Goal: Task Accomplishment & Management: Complete application form

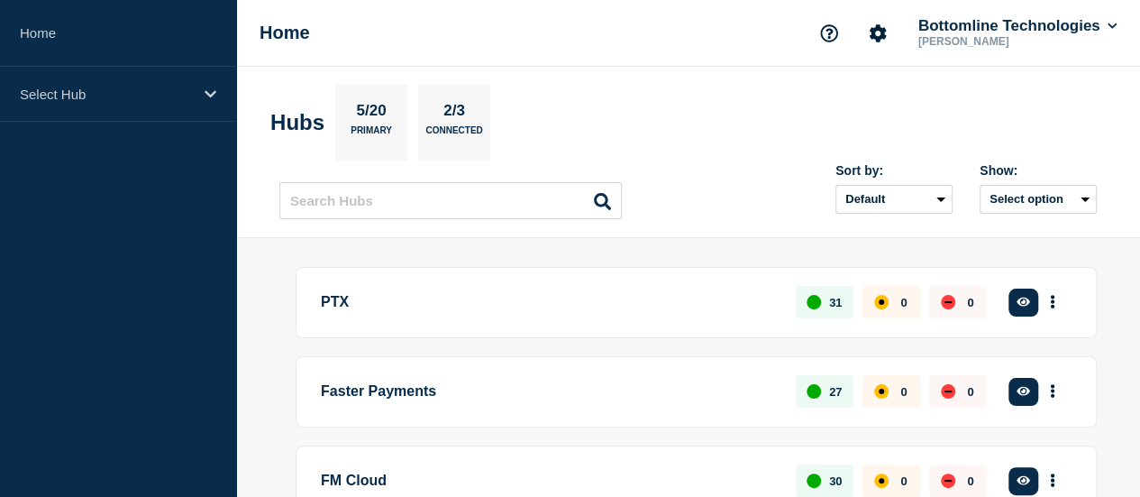
click at [883, 35] on button "Account settings" at bounding box center [878, 33] width 38 height 38
drag, startPoint x: 0, startPoint y: 0, endPoint x: 1142, endPoint y: 132, distance: 1149.5
click at [1006, 93] on div "Home Bottomline Technologies Shakila Small Hubs 5/20 Primary 2/3 Connected Sort…" at bounding box center [570, 392] width 1140 height 784
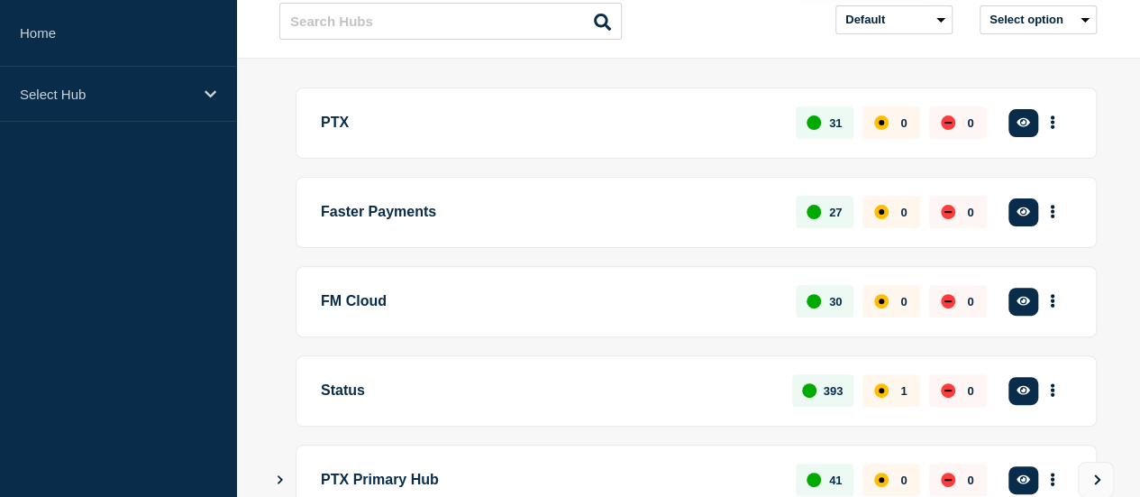
scroll to position [180, 0]
click at [786, 58] on main "PTX 31 0 0 Create incident See overview Faster Payments 27 0 0 Create incident …" at bounding box center [688, 331] width 904 height 546
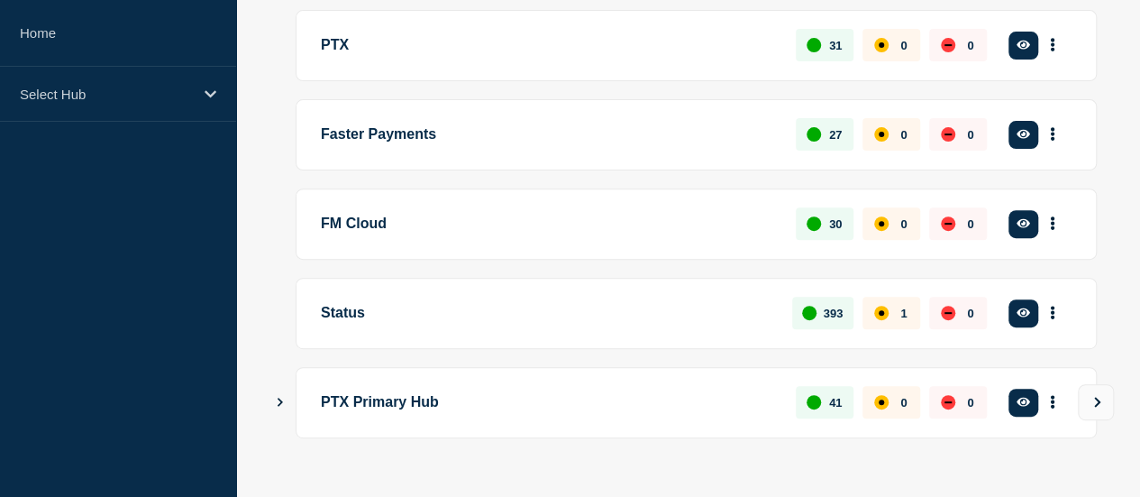
scroll to position [270, 0]
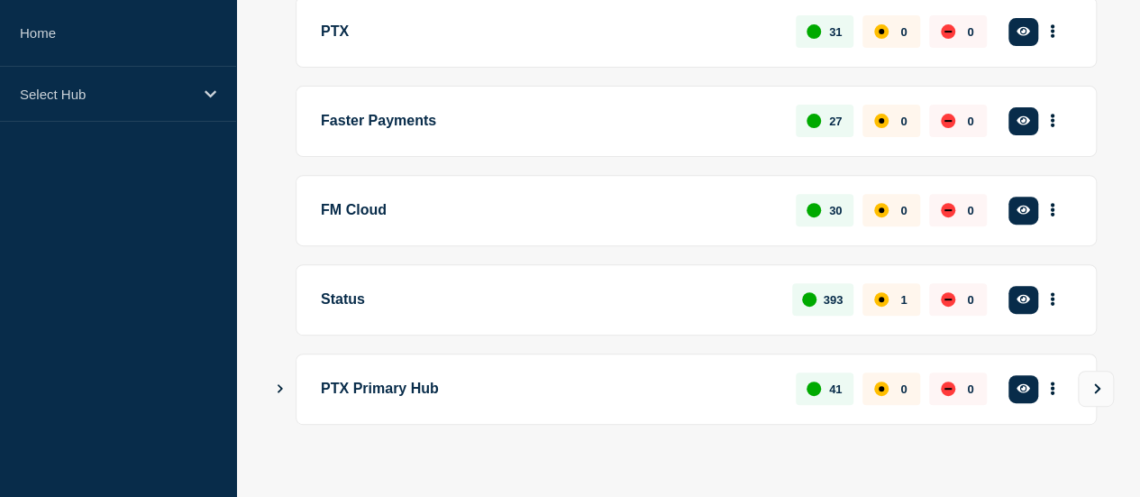
click at [0, 0] on button "See overview" at bounding box center [0, 0] width 0 height 0
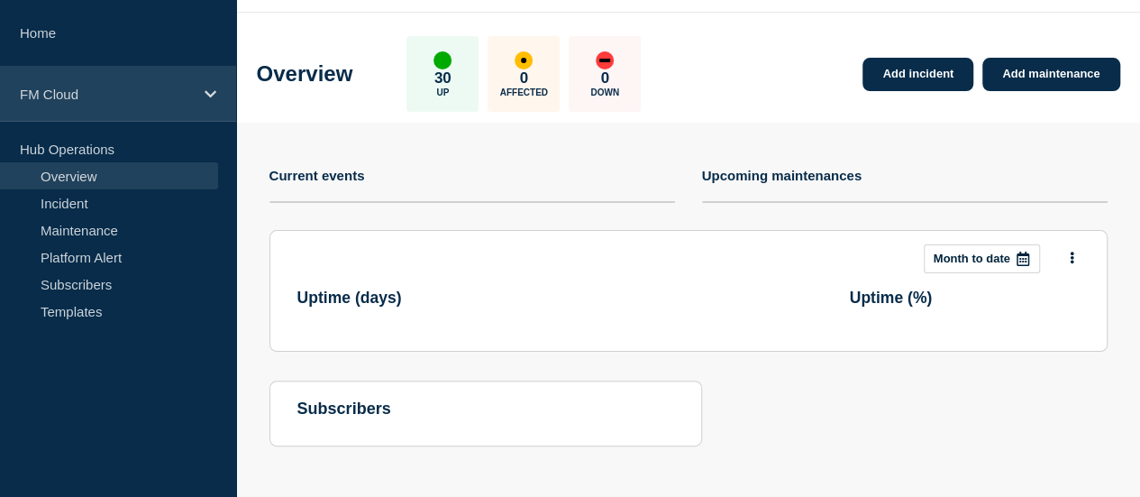
scroll to position [270, 0]
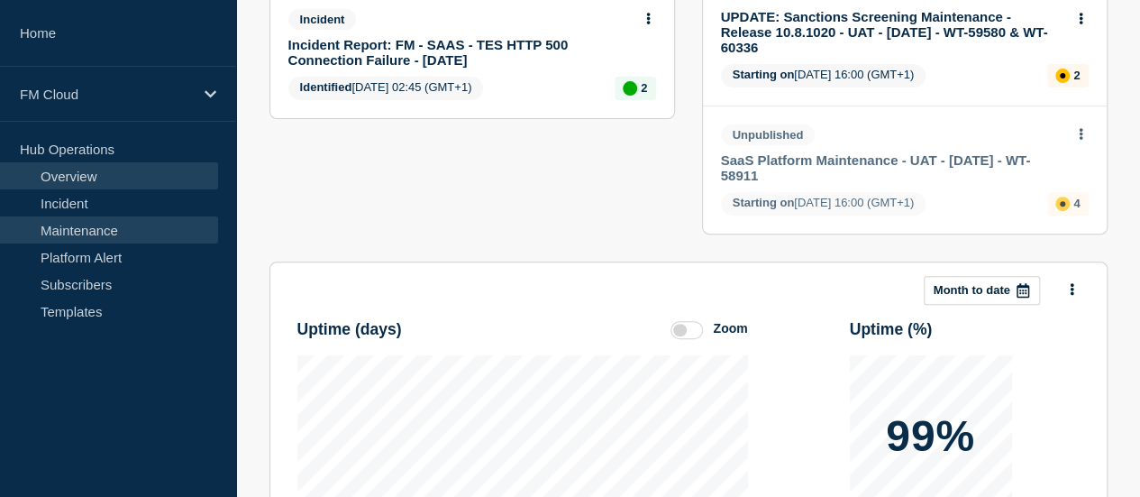
click at [81, 226] on link "Maintenance" at bounding box center [109, 229] width 218 height 27
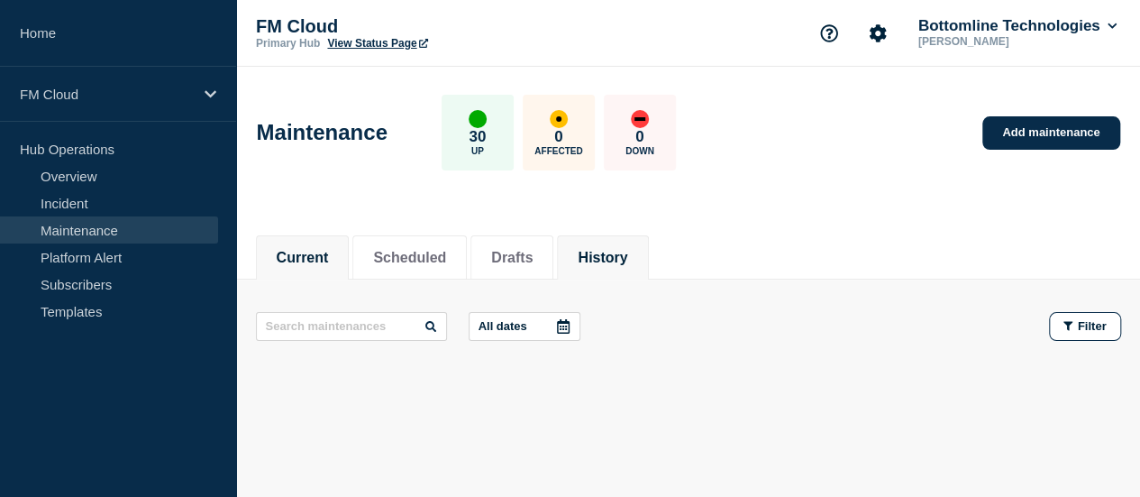
click at [606, 256] on button "History" at bounding box center [603, 258] width 50 height 16
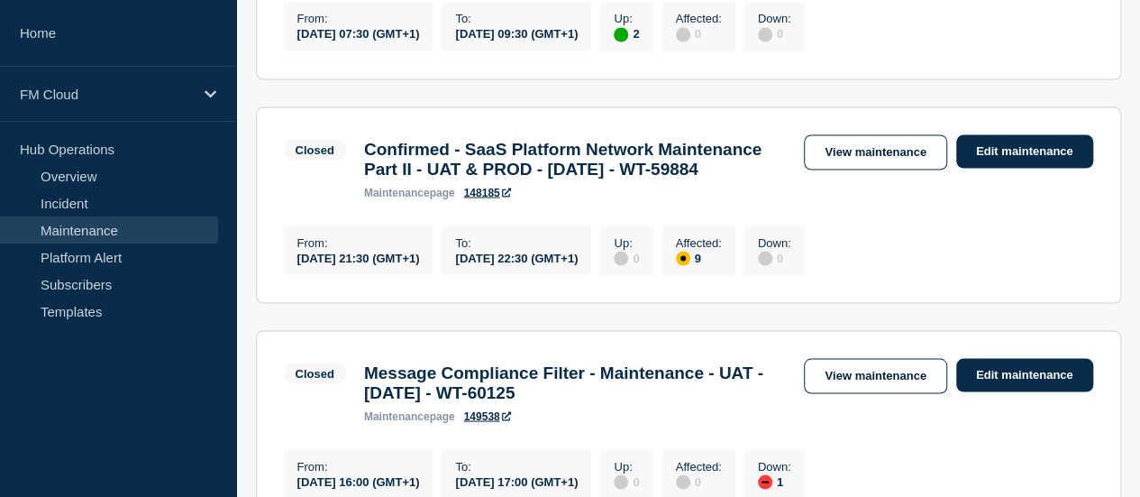
scroll to position [1712, 0]
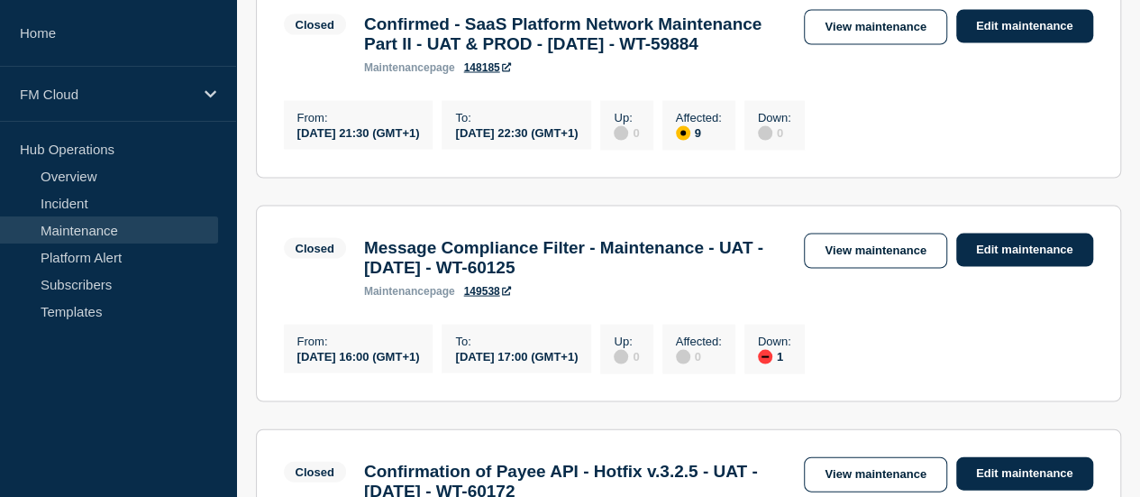
click at [520, 54] on h3 "Confirmed - SaaS Platform Network Maintenance Part II - UAT & PROD - [DATE] - W…" at bounding box center [575, 34] width 423 height 40
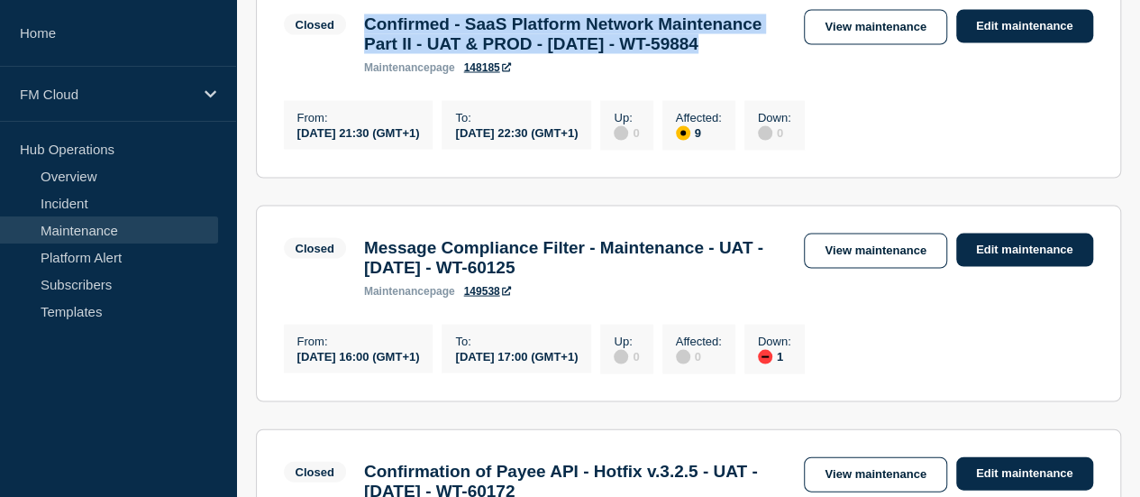
click at [520, 54] on h3 "Confirmed - SaaS Platform Network Maintenance Part II - UAT & PROD - [DATE] - W…" at bounding box center [575, 34] width 423 height 40
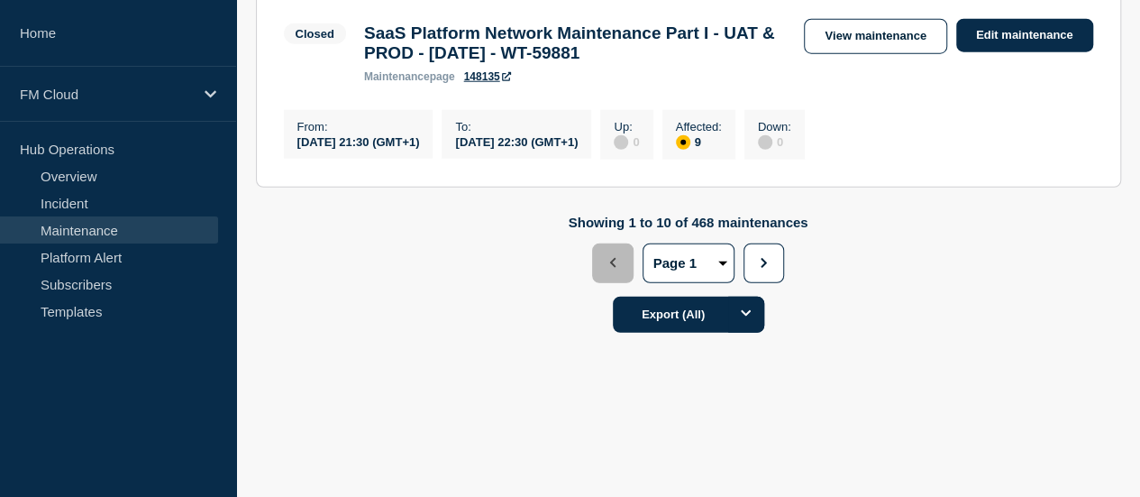
scroll to position [2433, 0]
click at [0, 0] on button "2" at bounding box center [0, 0] width 0 height 0
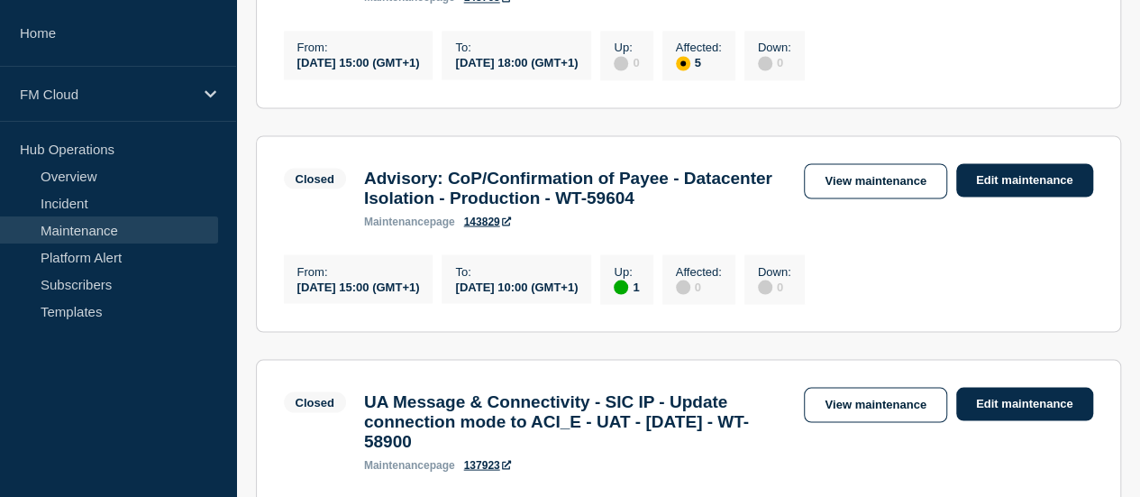
scroll to position [1622, 0]
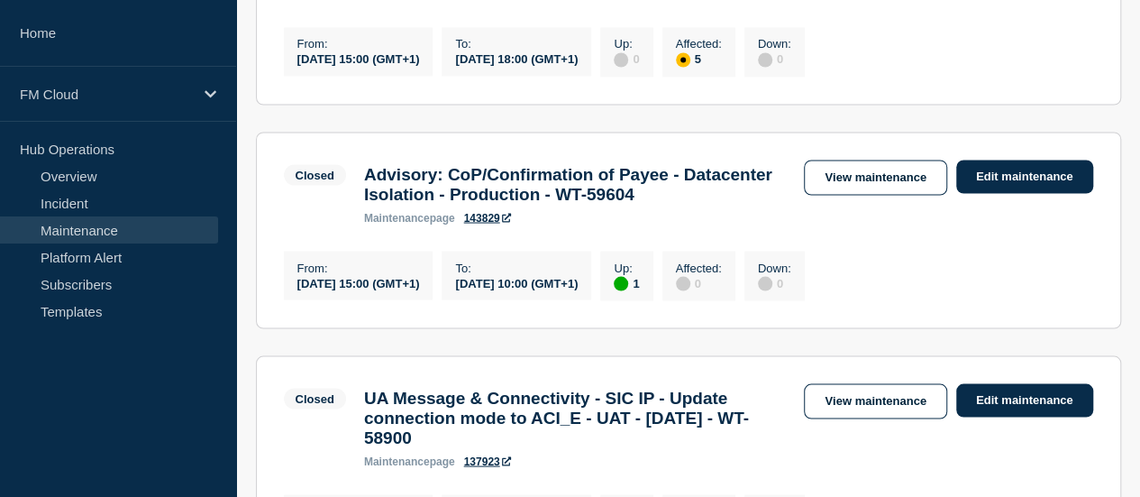
click at [598, 204] on h3 "Advisory: CoP/Confirmation of Payee - Datacenter Isolation - Production - WT-59…" at bounding box center [575, 184] width 423 height 40
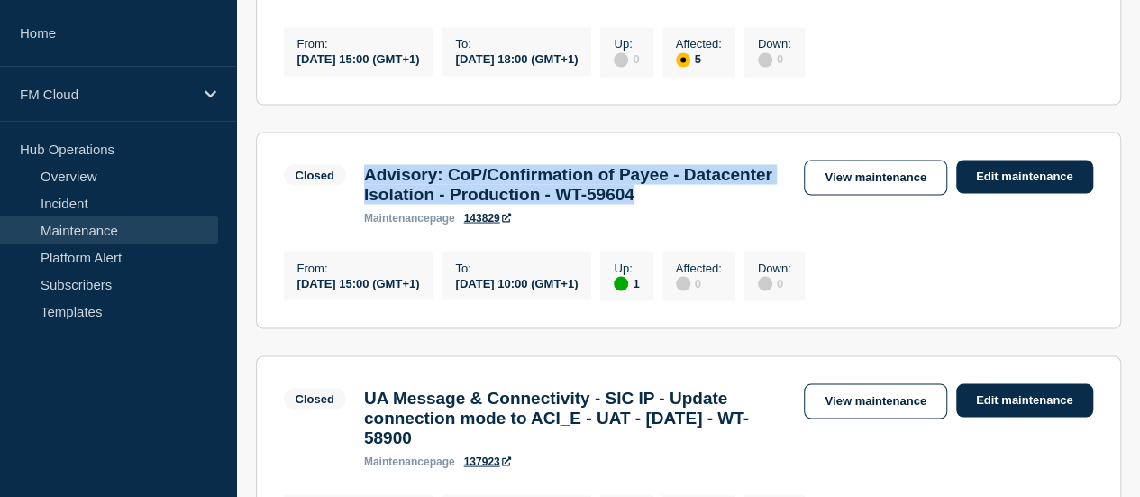
click at [598, 204] on h3 "Advisory: CoP/Confirmation of Payee - Datacenter Isolation - Production - WT-59…" at bounding box center [575, 184] width 423 height 40
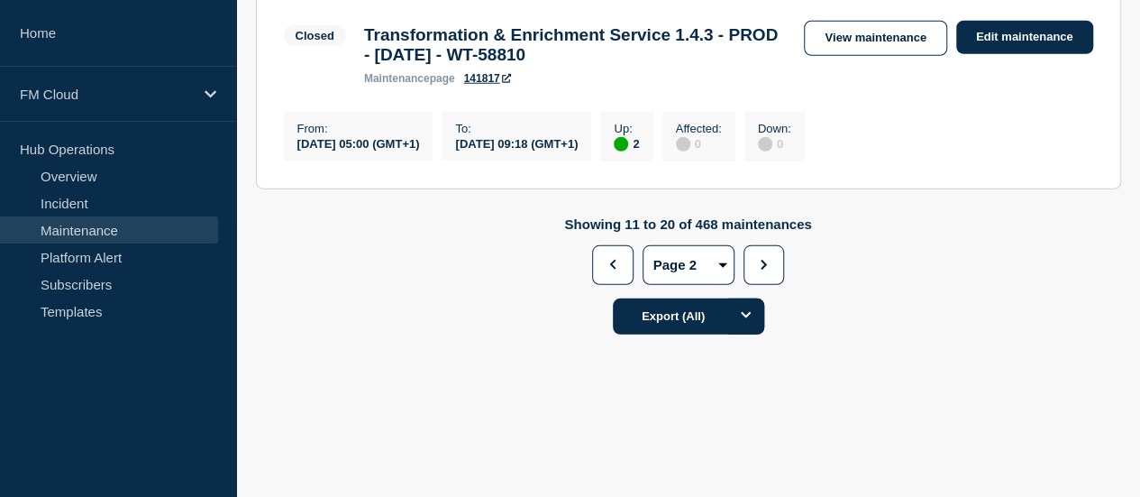
scroll to position [2523, 0]
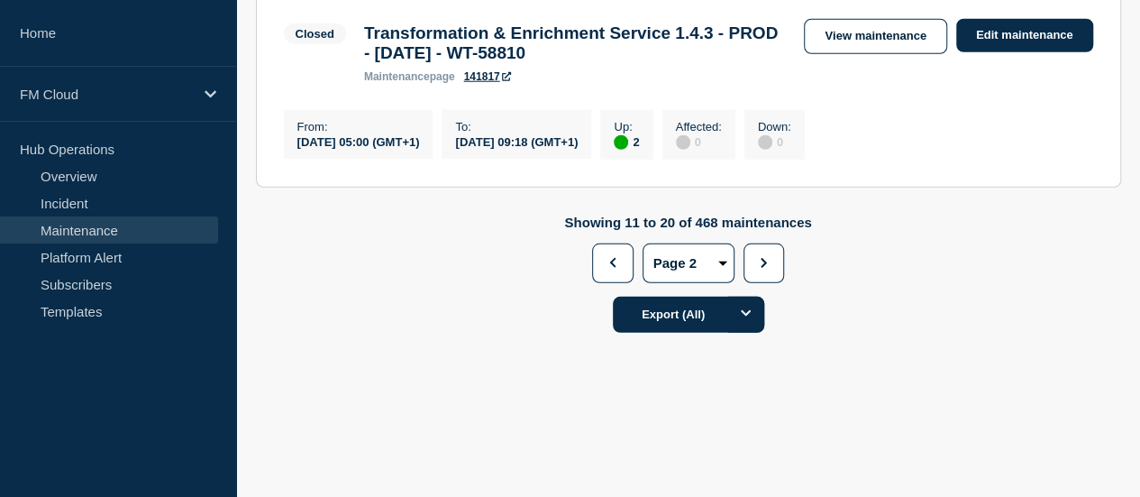
click at [0, 0] on button "3" at bounding box center [0, 0] width 0 height 0
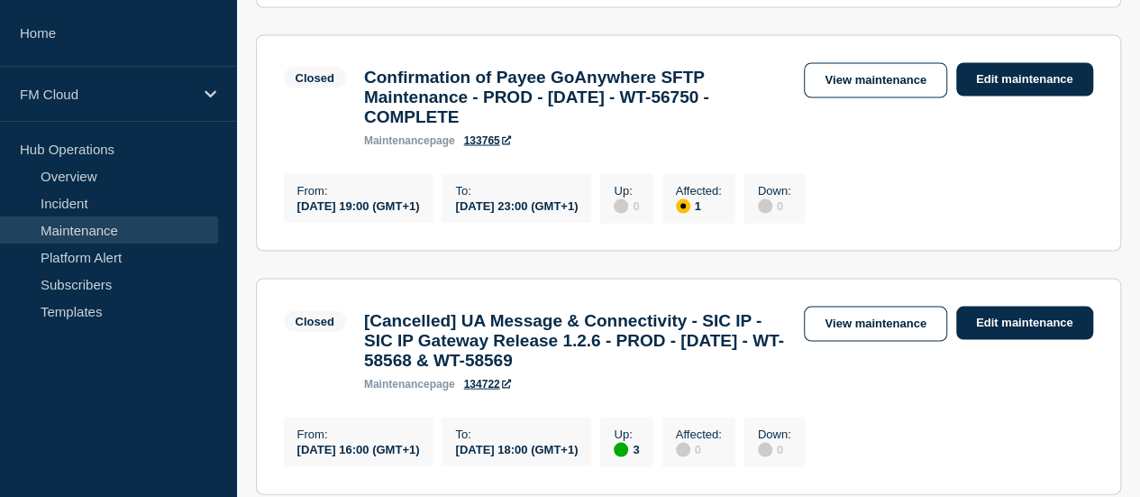
scroll to position [1712, 0]
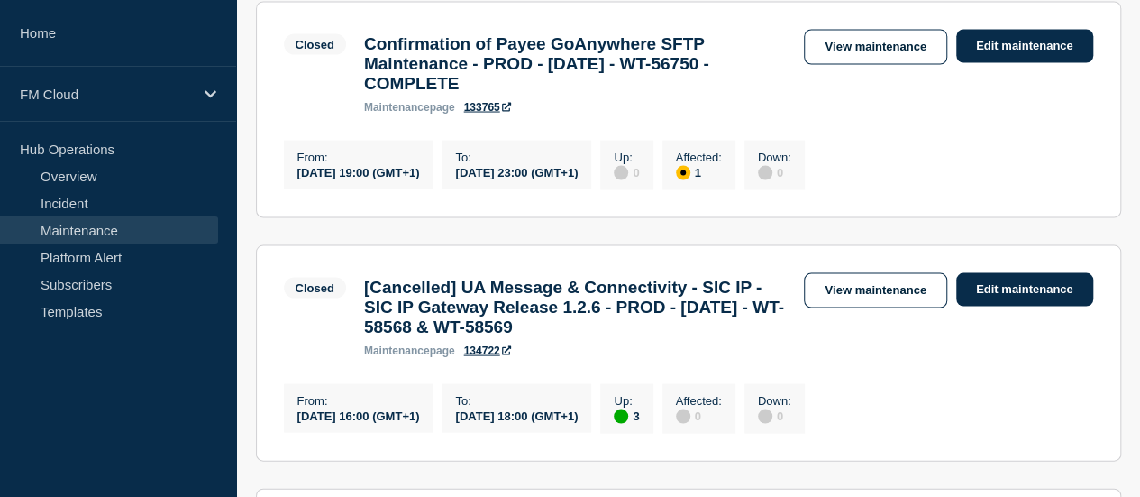
click at [607, 94] on h3 "Confirmation of Payee GoAnywhere SFTP Maintenance - PROD - [DATE] - WT-56750 - …" at bounding box center [575, 63] width 423 height 59
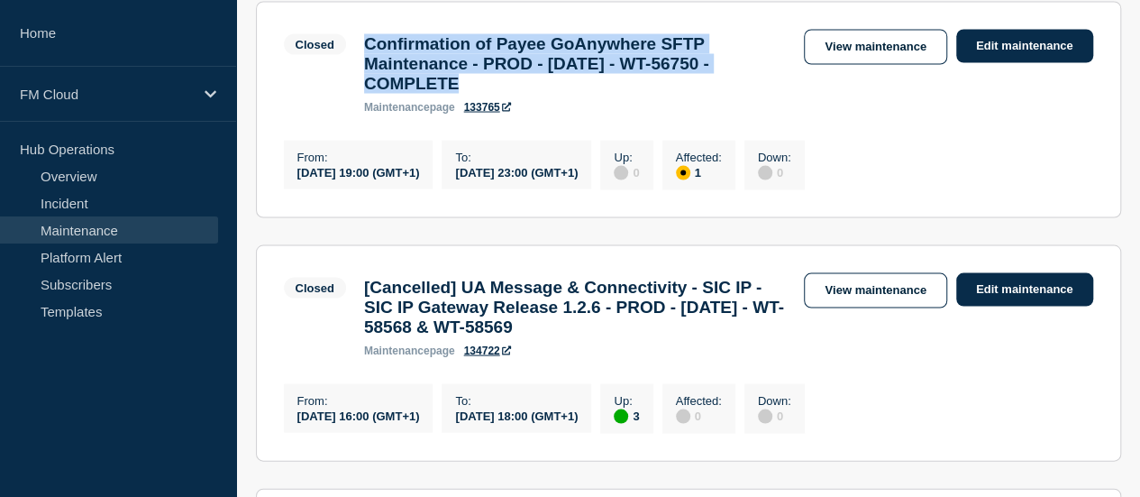
click at [607, 94] on h3 "Confirmation of Payee GoAnywhere SFTP Maintenance - PROD - [DATE] - WT-56750 - …" at bounding box center [575, 63] width 423 height 59
click at [598, 94] on h3 "Confirmation of Payee GoAnywhere SFTP Maintenance - PROD - [DATE] - WT-56750 - …" at bounding box center [575, 63] width 423 height 59
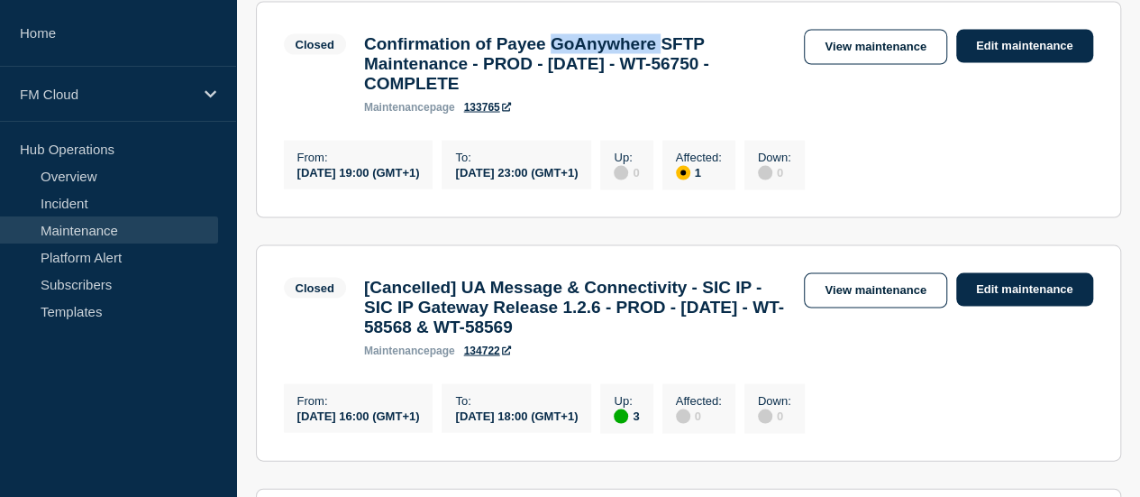
click at [598, 94] on h3 "Confirmation of Payee GoAnywhere SFTP Maintenance - PROD - [DATE] - WT-56750 - …" at bounding box center [575, 63] width 423 height 59
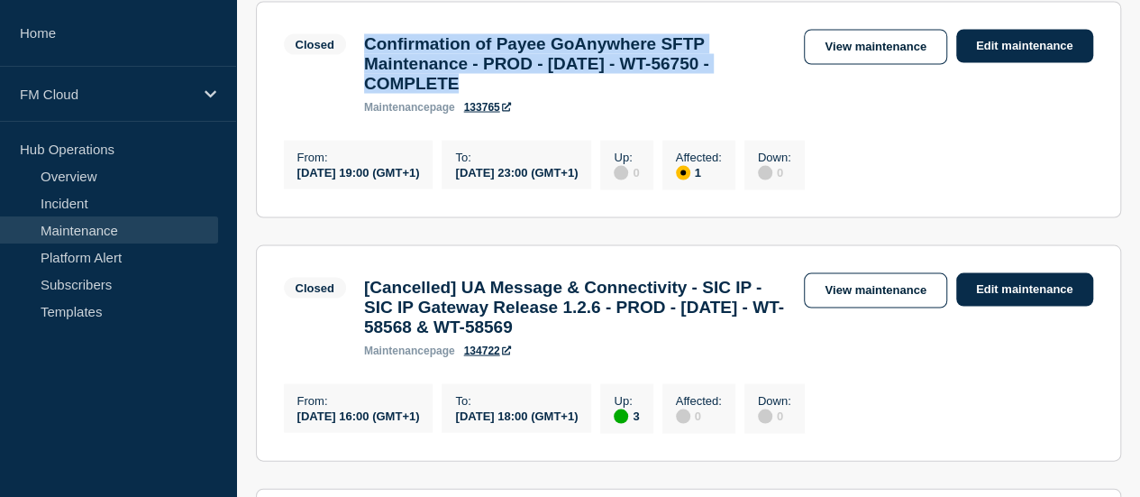
click at [598, 94] on h3 "Confirmation of Payee GoAnywhere SFTP Maintenance - PROD - [DATE] - WT-56750 - …" at bounding box center [575, 63] width 423 height 59
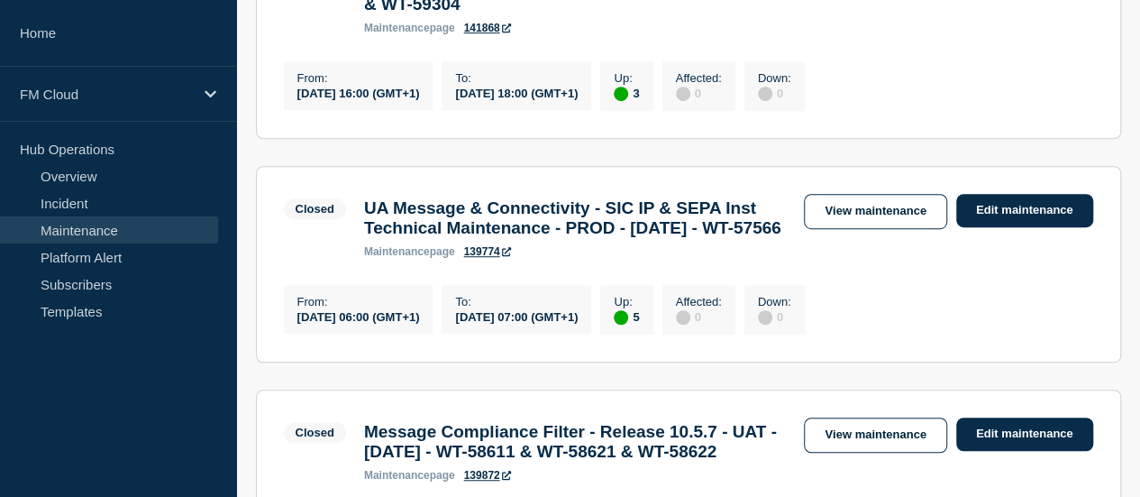
scroll to position [0, 0]
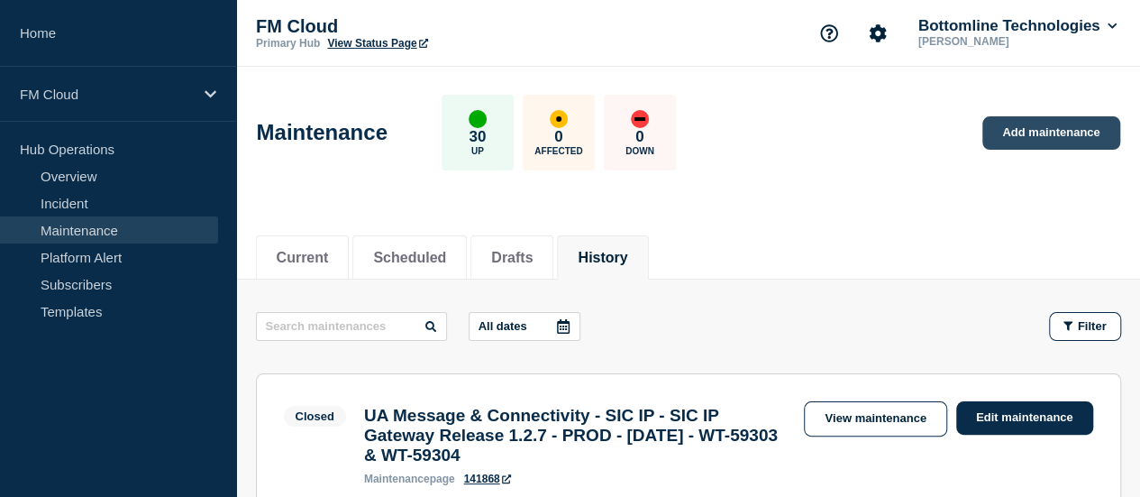
click at [1046, 140] on link "Add maintenance" at bounding box center [1050, 132] width 137 height 33
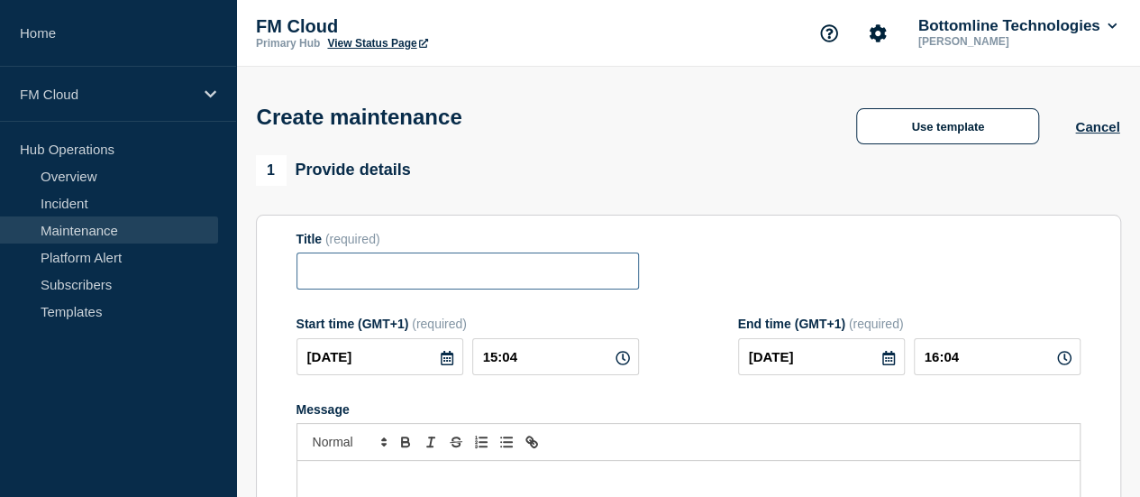
click at [443, 279] on input "Title" at bounding box center [468, 270] width 342 height 37
paste input "Confirmation of Payee GoAnywhere SFTP Maintenance - PROD - [DATE] - WT-56750"
click at [566, 275] on input "Confirmation of Payee GoAnywhere SFTP Maintenance - PROD - [DATE] - WT-56750" at bounding box center [468, 270] width 342 height 37
drag, startPoint x: 492, startPoint y: 268, endPoint x: 914, endPoint y: 284, distance: 422.1
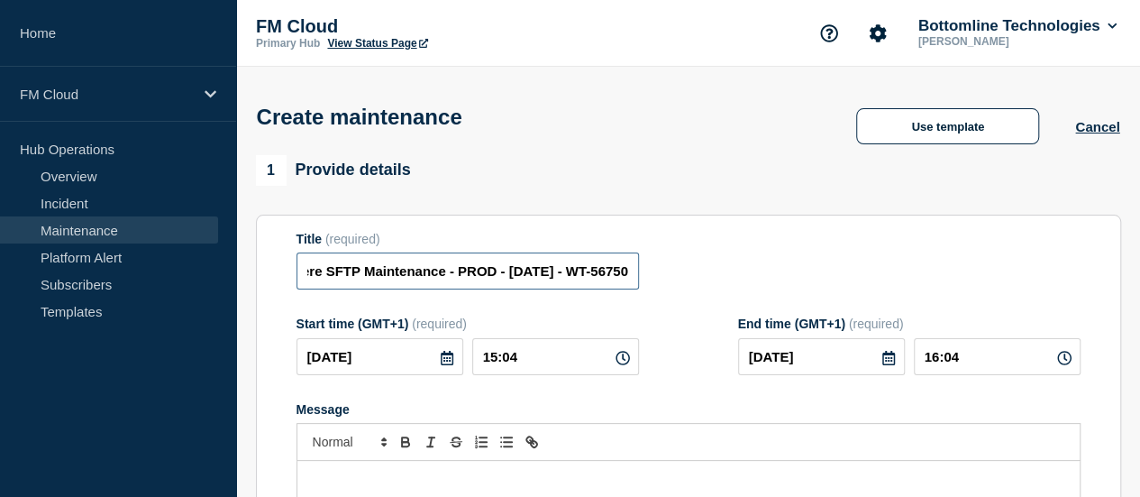
click at [914, 284] on div "Title (required) Confirmation of Payee GoAnywhere SFTP Maintenance - PROD - [DA…" at bounding box center [689, 261] width 784 height 59
click at [466, 275] on input "Confirmation of Payee GoAnywhere SFTP Maintenance - PROD - [DATE] - WT-56750" at bounding box center [468, 270] width 342 height 37
click at [472, 282] on input "Confirmation of Payee GoAnywhere SFTP Maintenance - PROD - [DATE] - WT-56750" at bounding box center [468, 270] width 342 height 37
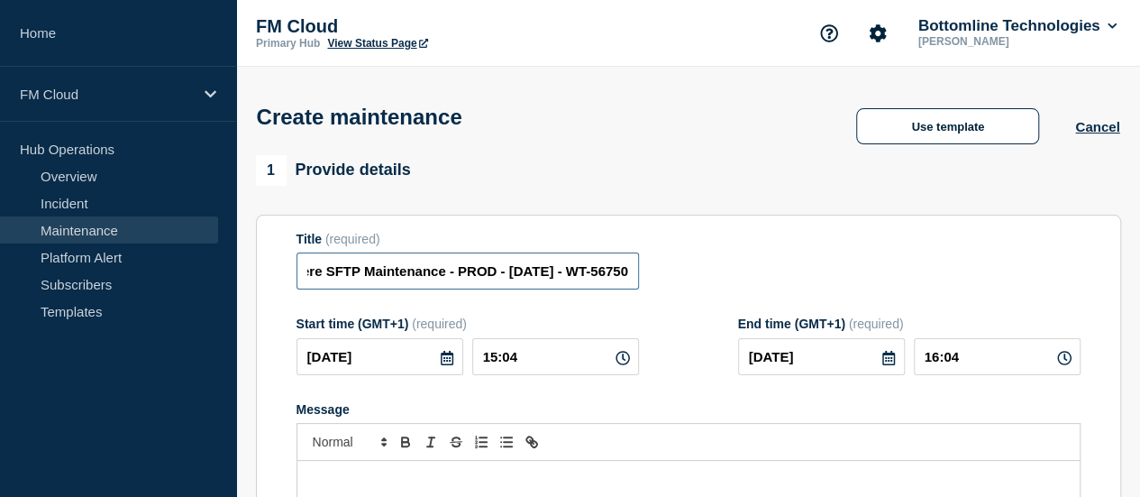
drag, startPoint x: 508, startPoint y: 275, endPoint x: 726, endPoint y: 296, distance: 219.1
click at [726, 296] on form "Title (required) Confirmation of Payee GoAnywhere SFTP Maintenance - PROD - [DA…" at bounding box center [689, 473] width 784 height 482
click at [468, 276] on input "Confirmation of Payee GoAnywhere SFTP Maintenance - PROD - [DATE] - WT-56750" at bounding box center [468, 270] width 342 height 37
click at [486, 280] on input "Confirmation of Payee GoAnywhere SFTP Maintenance - PROD - [DATE] - WT-56750" at bounding box center [468, 270] width 342 height 37
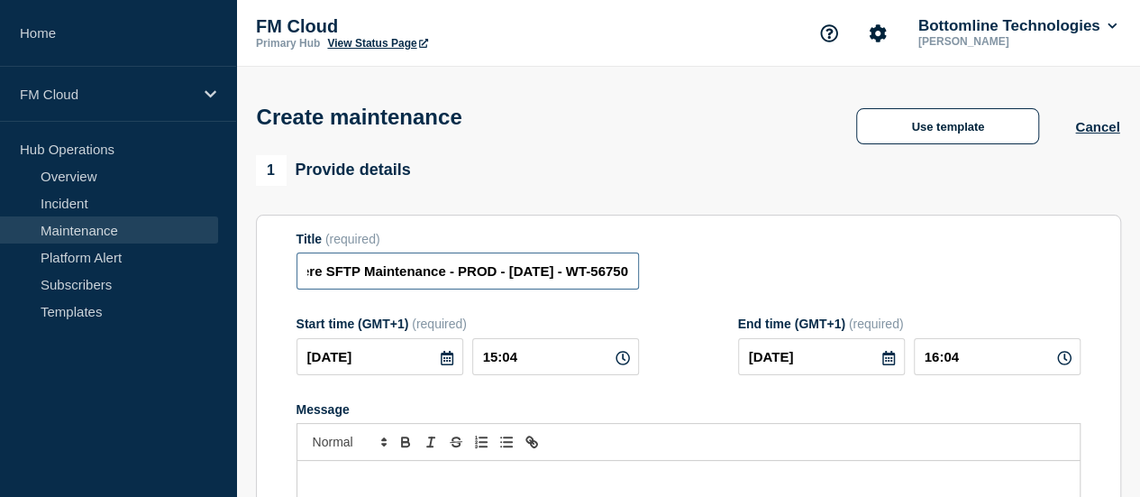
click at [486, 280] on input "Confirmation of Payee GoAnywhere SFTP Maintenance - PROD - [DATE] - WT-56750" at bounding box center [468, 270] width 342 height 37
drag, startPoint x: 543, startPoint y: 279, endPoint x: 826, endPoint y: 283, distance: 283.0
click at [871, 290] on div "Title (required) Confirmation of Payee GoAnywhere SFTP Maintenance - PROD - [DA…" at bounding box center [689, 261] width 784 height 59
click at [563, 274] on input "Confirmation of Payee GoAnywhere SFTP Maintenance - PROD - [DATE] - WT-56750" at bounding box center [468, 270] width 342 height 37
drag, startPoint x: 551, startPoint y: 273, endPoint x: 719, endPoint y: 283, distance: 168.8
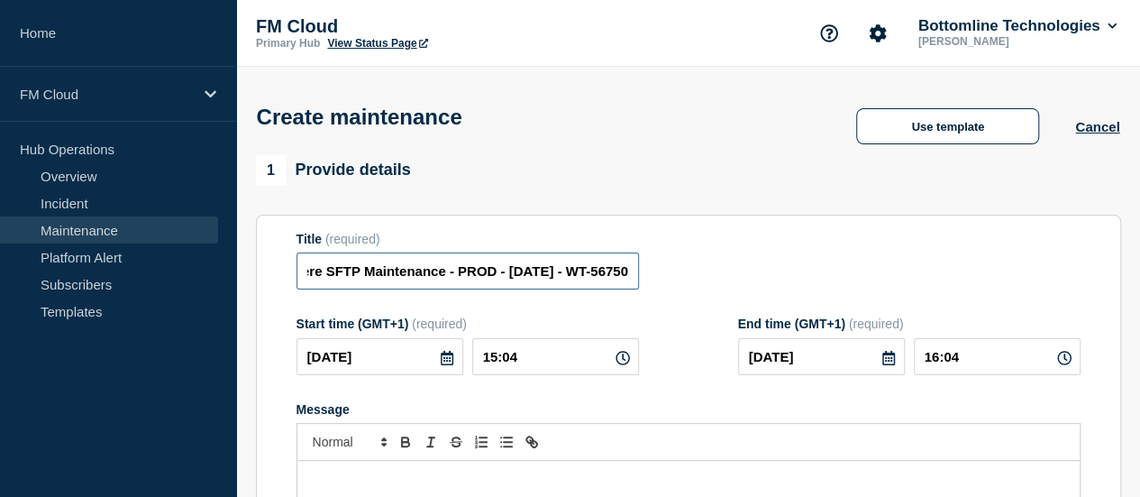
click at [719, 283] on div "Title (required) Confirmation of Payee GoAnywhere SFTP Maintenance - PROD - [DA…" at bounding box center [689, 261] width 784 height 59
paste input "WT-60527"
type input "Confirmation of Payee GoAnywhere SFTP Maintenance - PROD - [DATE] - WT-60527"
click at [441, 361] on icon at bounding box center [447, 358] width 14 height 14
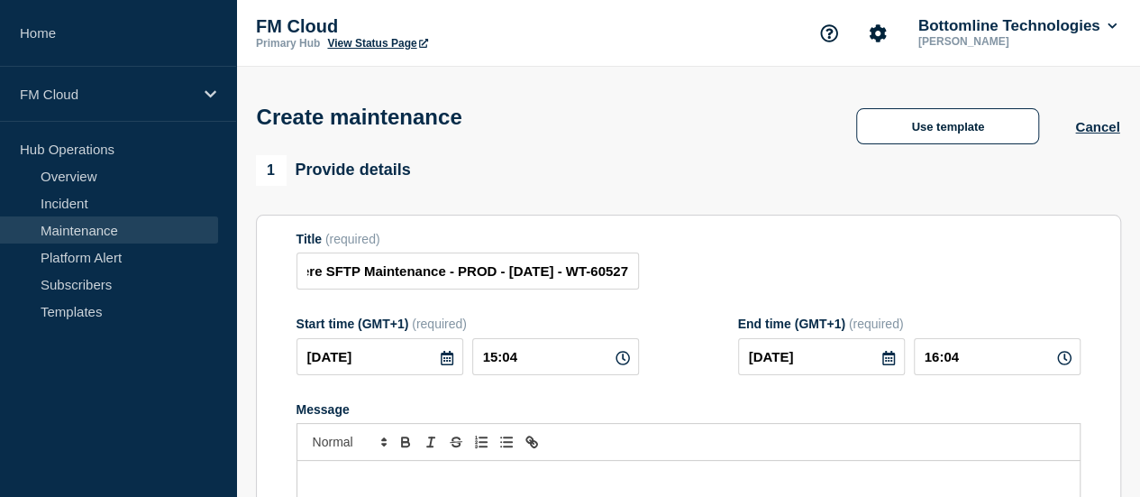
scroll to position [0, 0]
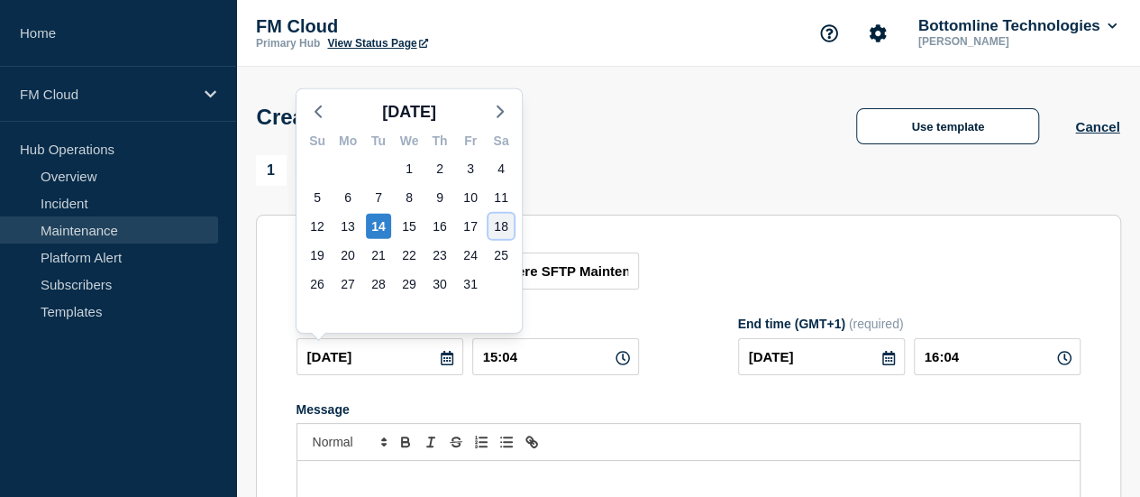
click at [498, 221] on div "18" at bounding box center [500, 226] width 25 height 25
type input "[DATE]"
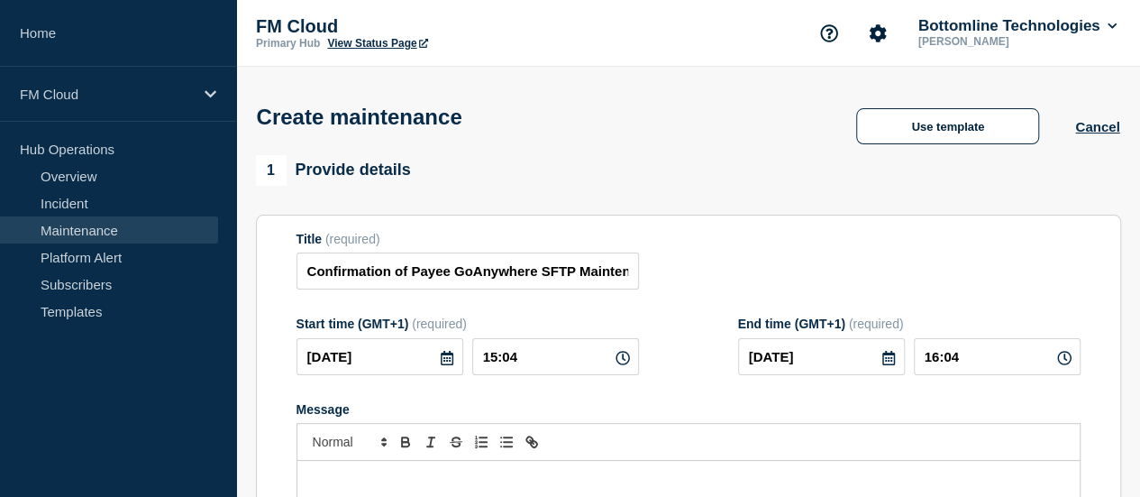
click at [616, 360] on icon at bounding box center [623, 358] width 14 height 14
click at [494, 354] on input "15:04" at bounding box center [555, 356] width 167 height 37
drag, startPoint x: 537, startPoint y: 360, endPoint x: 447, endPoint y: 358, distance: 90.1
click at [447, 358] on div "[DATE] 15:04" at bounding box center [468, 356] width 342 height 37
type input "18:30"
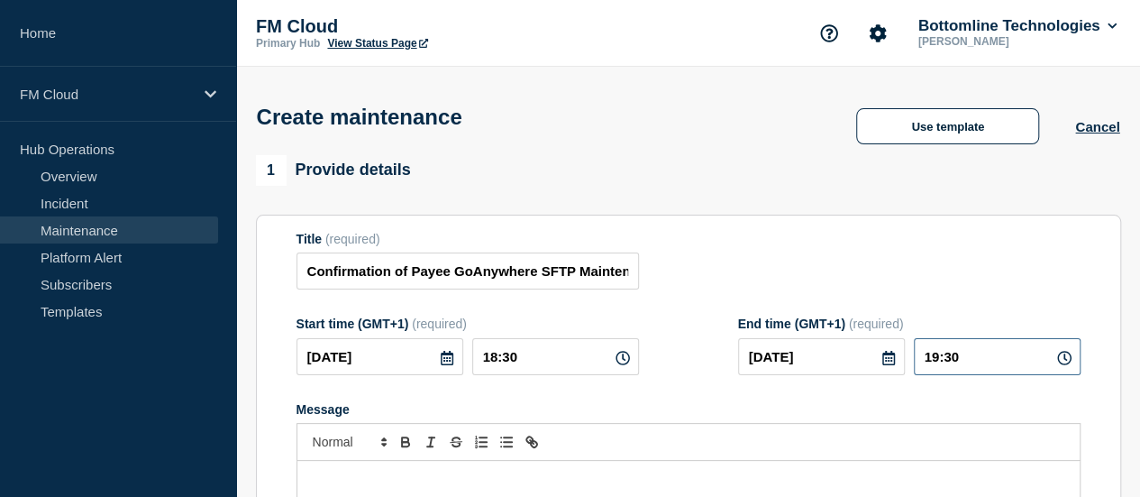
click at [943, 364] on input "19:30" at bounding box center [997, 356] width 167 height 37
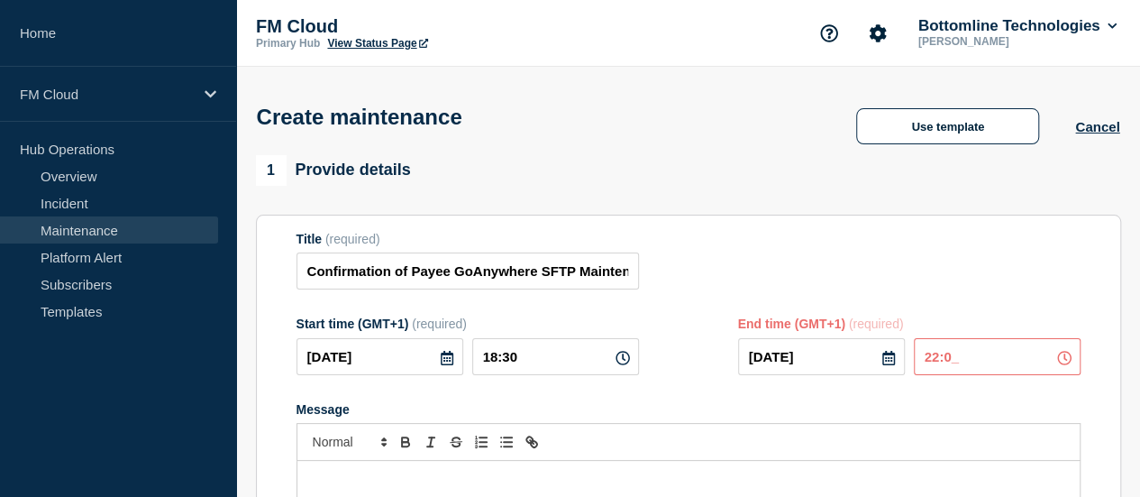
type input "22:00"
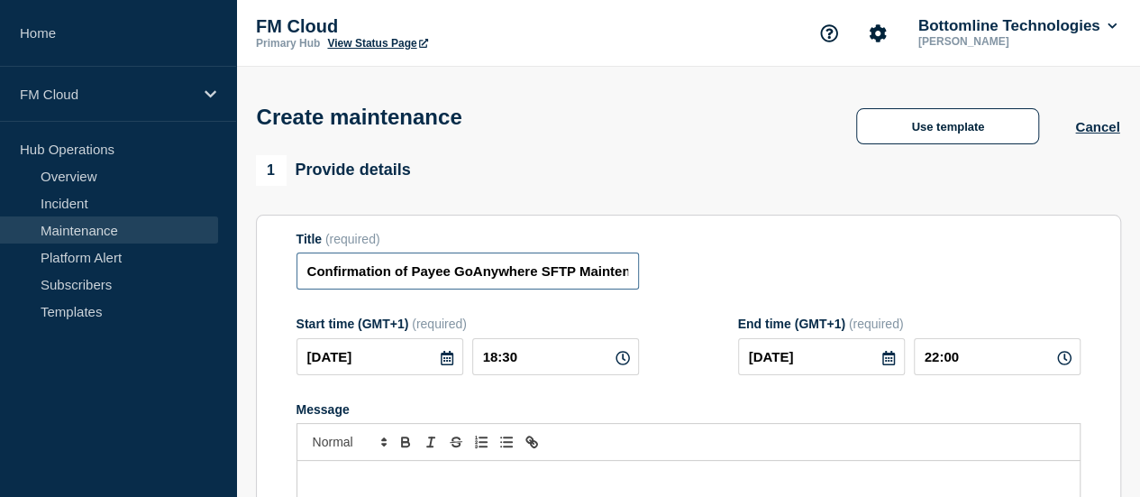
scroll to position [0, 270]
drag, startPoint x: 359, startPoint y: 278, endPoint x: 825, endPoint y: 298, distance: 466.4
click at [825, 298] on form "Title (required) Confirmation of Payee GoAnywhere SFTP Maintenance - PROD - [DA…" at bounding box center [689, 473] width 784 height 482
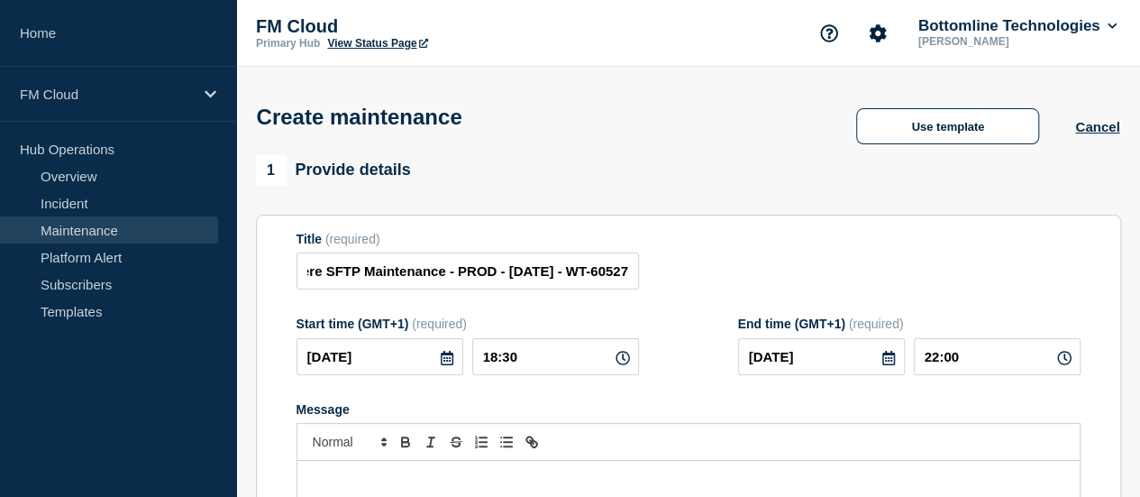
click at [818, 290] on div "Title (required) Confirmation of Payee GoAnywhere SFTP Maintenance - PROD - [DA…" at bounding box center [689, 261] width 784 height 59
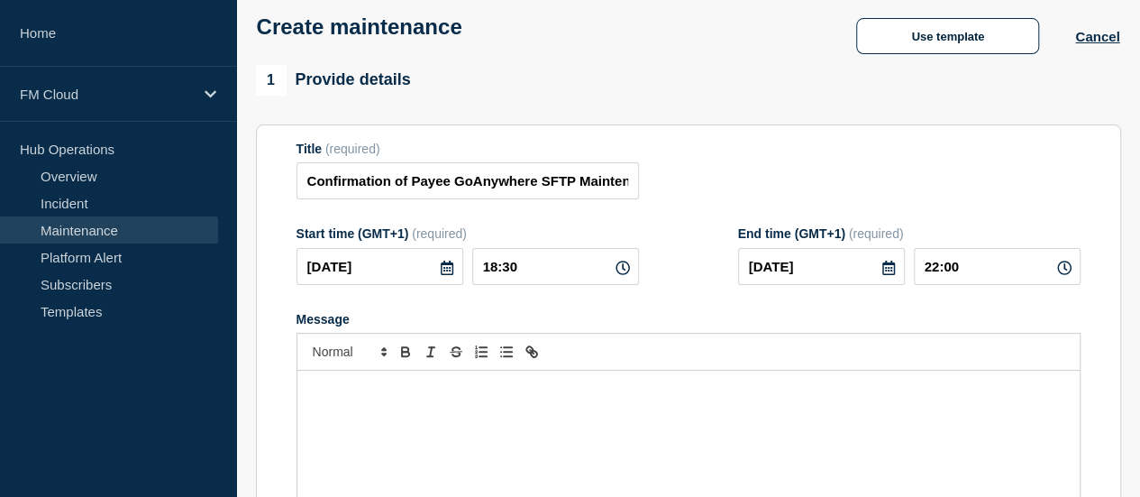
scroll to position [180, 0]
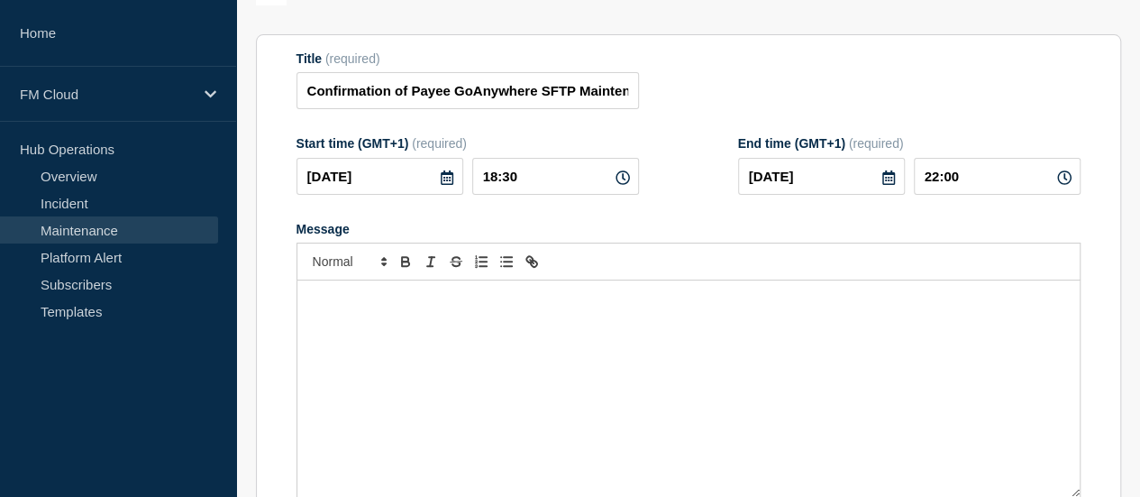
click at [433, 315] on div "Message" at bounding box center [688, 388] width 782 height 216
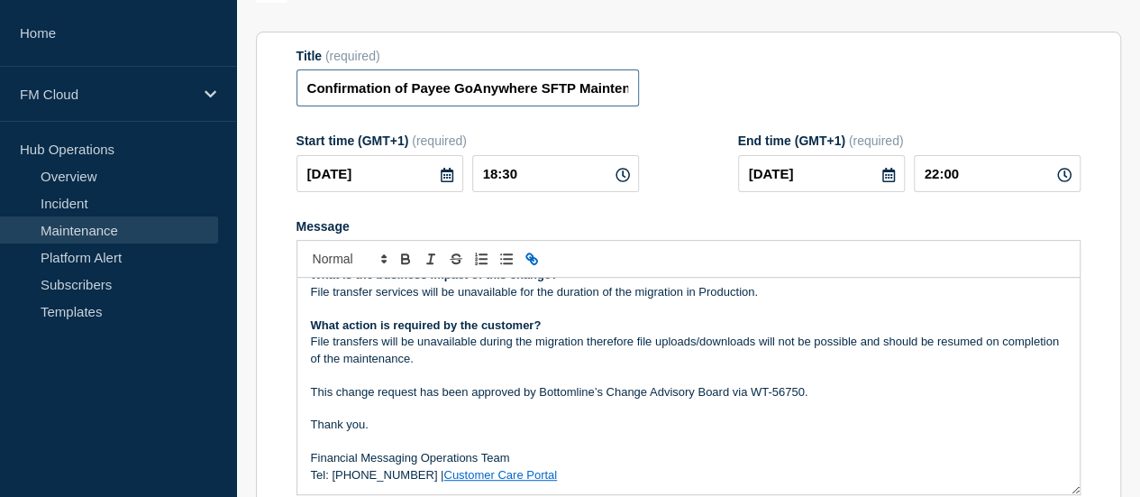
scroll to position [0, 270]
drag, startPoint x: 573, startPoint y: 98, endPoint x: 979, endPoint y: 130, distance: 406.8
click at [979, 130] on form "Title (required) Confirmation of Payee GoAnywhere SFTP Maintenance - PROD - [DA…" at bounding box center [689, 290] width 784 height 482
click at [593, 87] on input "Confirmation of Payee GoAnywhere SFTP Maintenance - PROD - [DATE] - WT-60527" at bounding box center [468, 87] width 342 height 37
drag, startPoint x: 557, startPoint y: 93, endPoint x: 735, endPoint y: 96, distance: 178.5
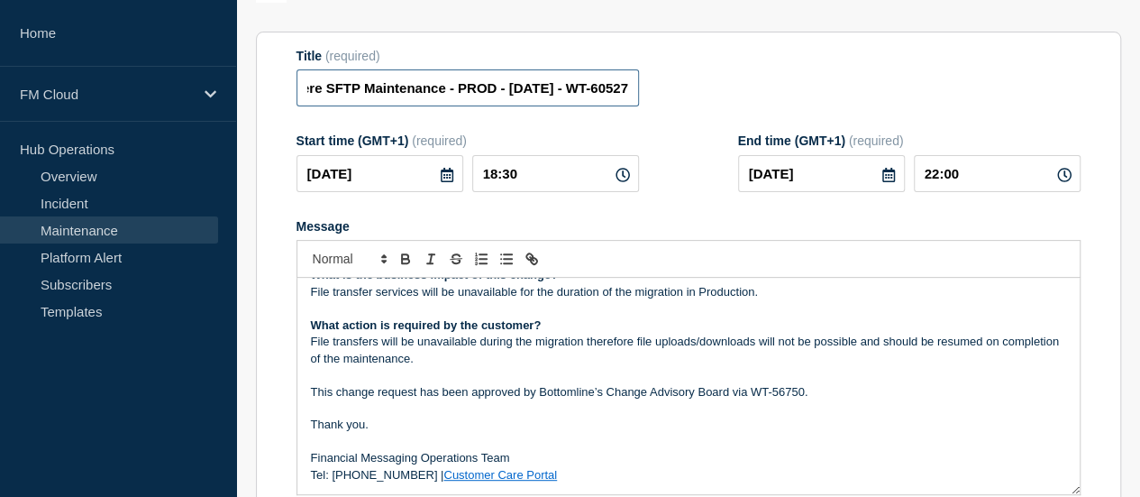
click at [735, 96] on div "Title (required) Confirmation of Payee GoAnywhere SFTP Maintenance - PROD - [DA…" at bounding box center [689, 78] width 784 height 59
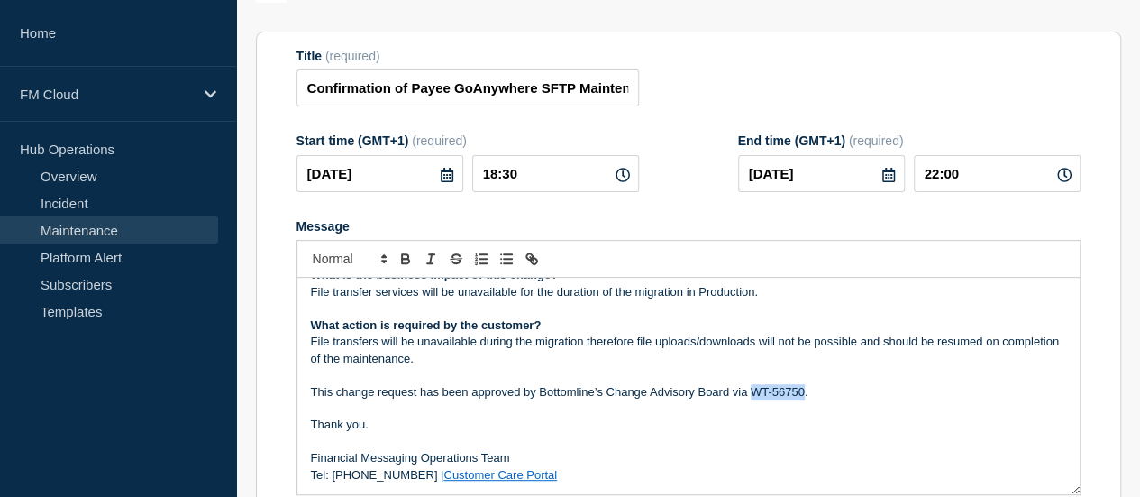
drag, startPoint x: 750, startPoint y: 406, endPoint x: 802, endPoint y: 402, distance: 52.5
click at [802, 400] on p "This change request has been approved by Bottomline’s Change Advisory Board via…" at bounding box center [688, 392] width 755 height 16
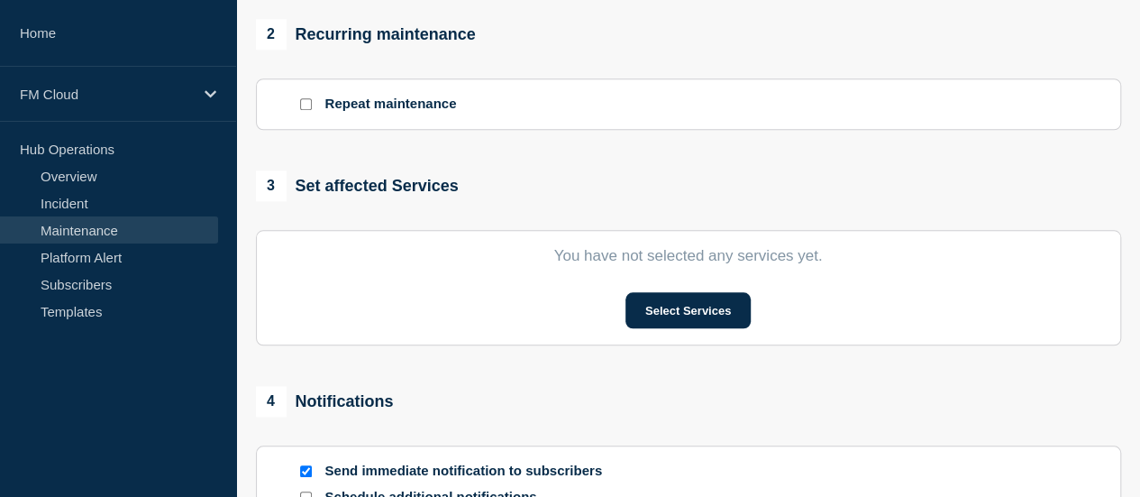
scroll to position [814, 0]
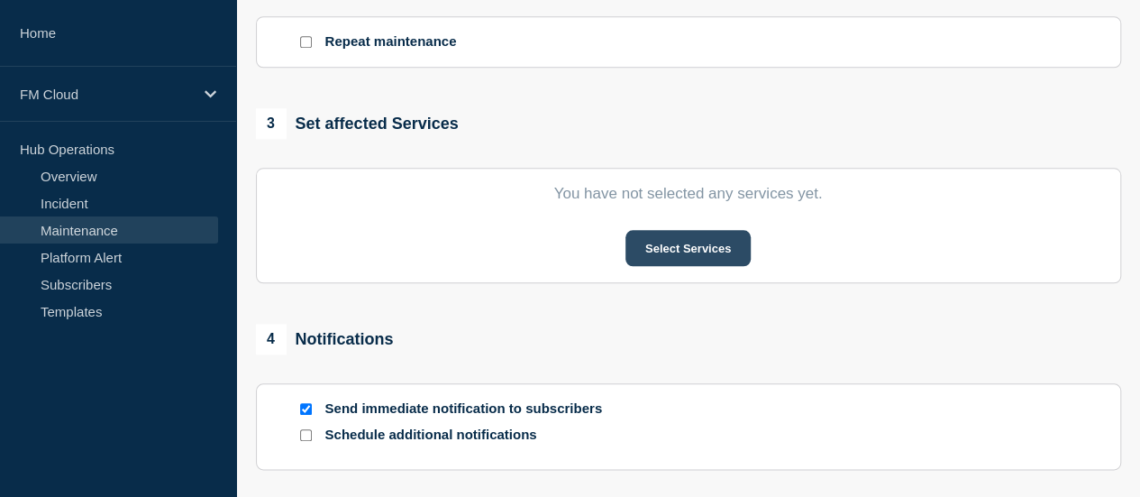
click at [673, 246] on button "Select Services" at bounding box center [687, 248] width 125 height 36
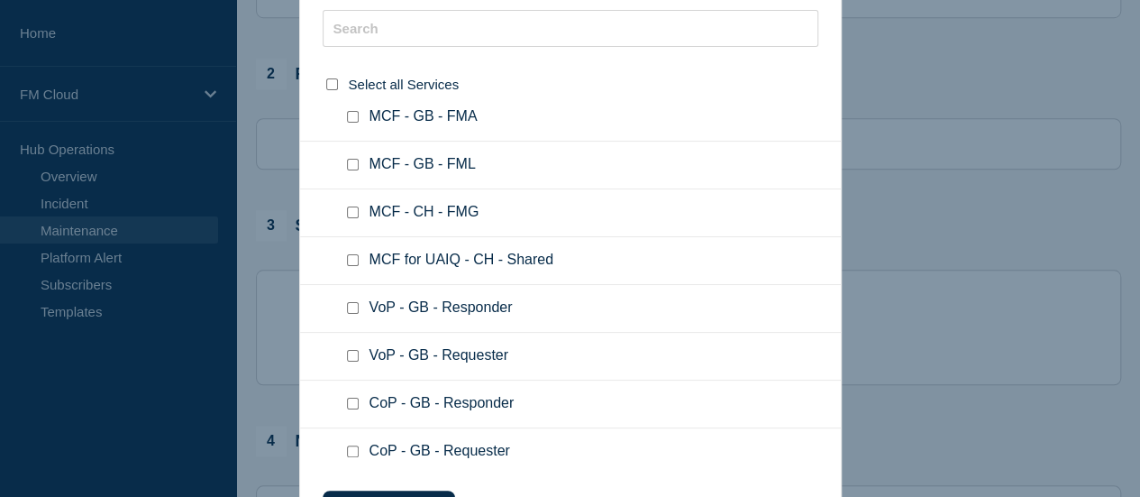
scroll to position [90, 0]
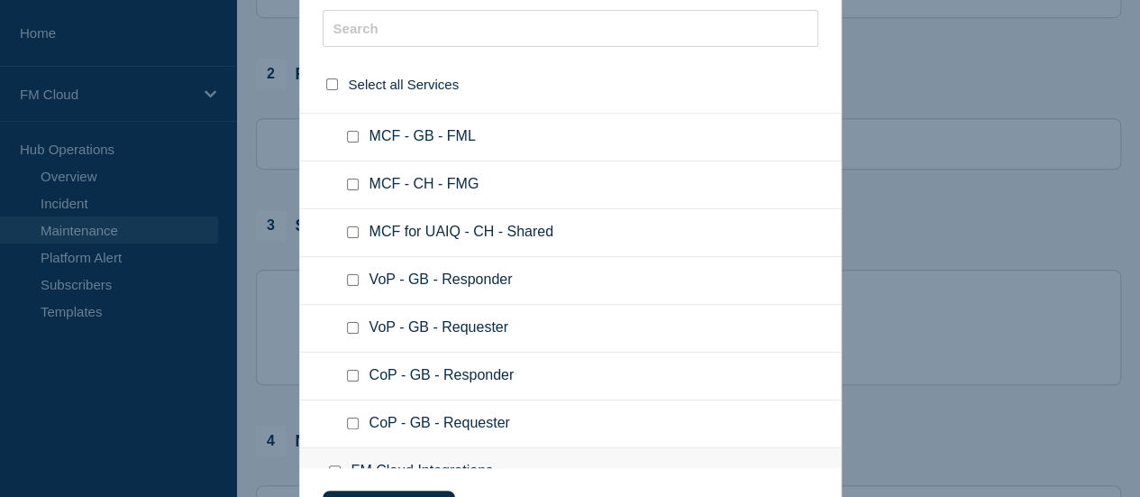
click at [356, 378] on input "CoP - GB - Responder checkbox" at bounding box center [353, 376] width 12 height 12
checkbox input "true"
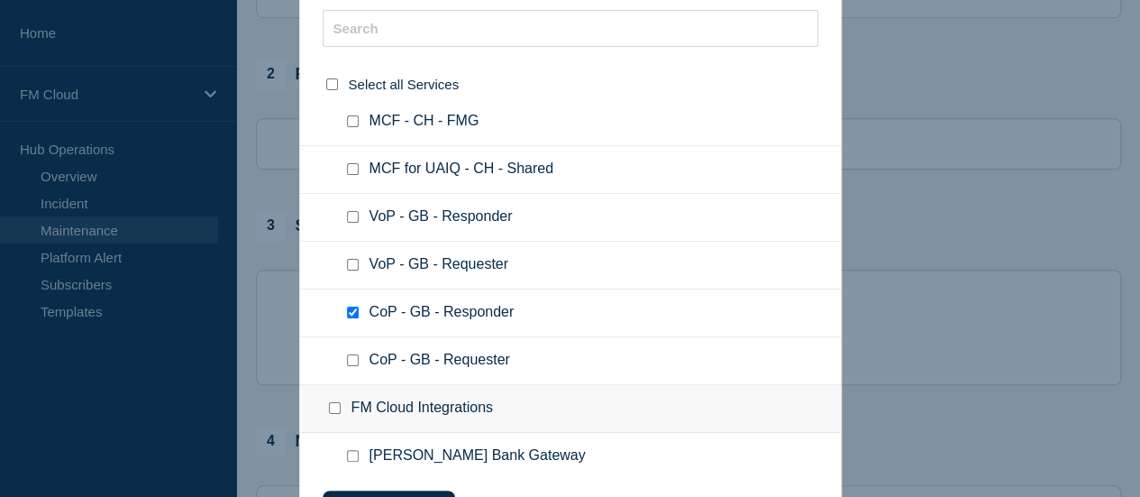
scroll to position [180, 0]
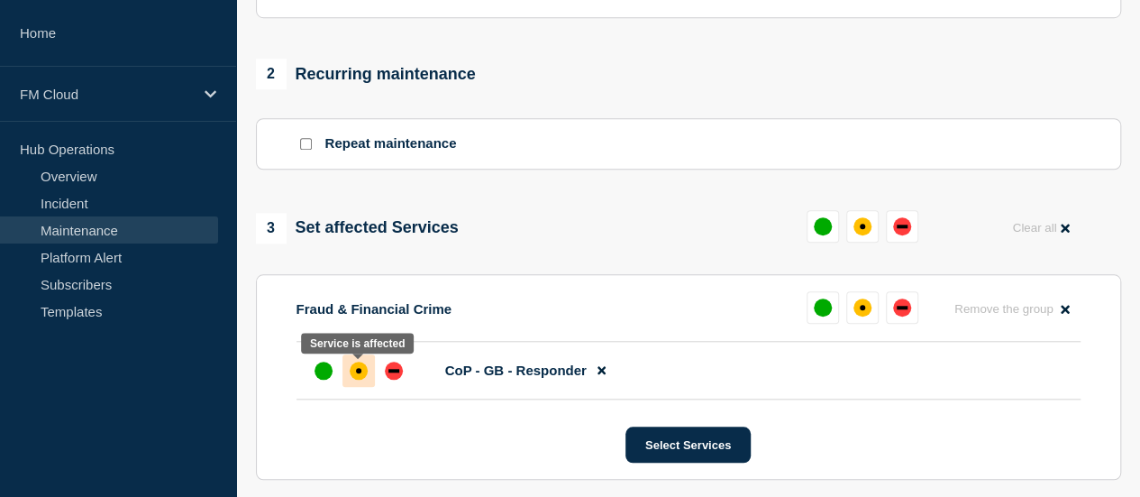
click at [355, 370] on div "affected" at bounding box center [359, 370] width 18 height 18
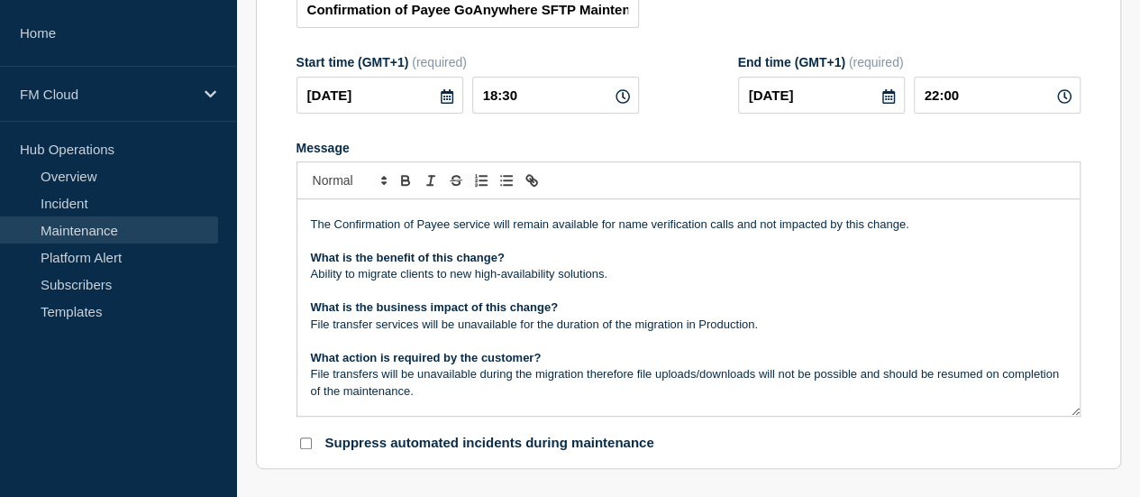
scroll to position [0, 0]
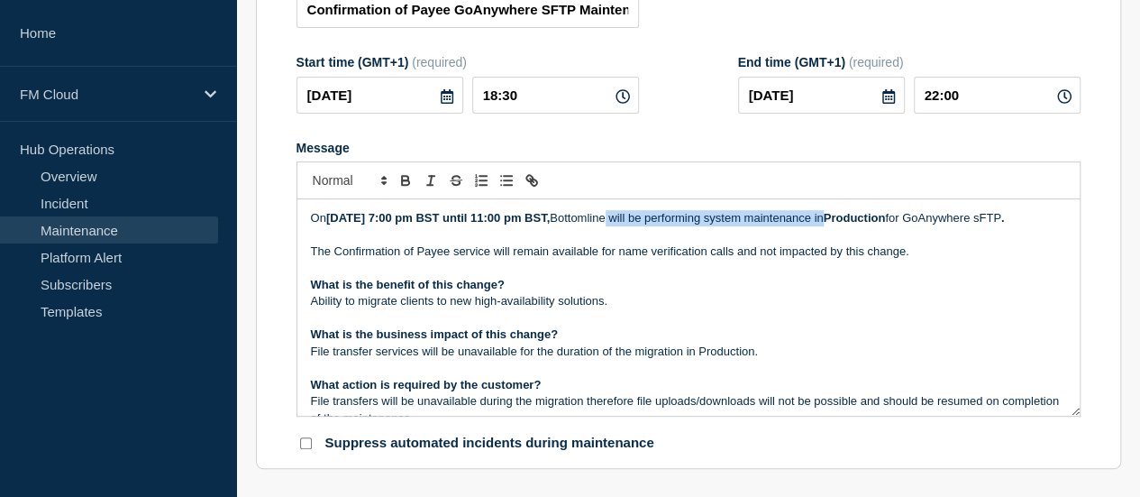
drag, startPoint x: 701, startPoint y: 220, endPoint x: 921, endPoint y: 219, distance: 219.9
click at [921, 219] on p "On [DATE] 7:00 pm BST until 11:00 pm BST, Bottomline will be performing system …" at bounding box center [688, 218] width 755 height 16
click at [469, 309] on p "Ability to migrate clients to new high-availability solutions." at bounding box center [688, 301] width 755 height 16
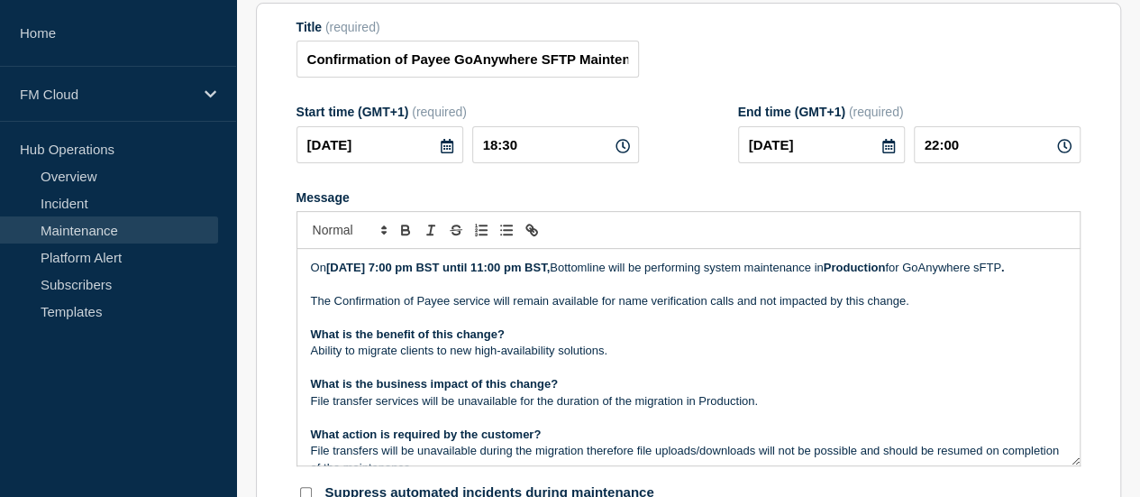
scroll to position [171, 0]
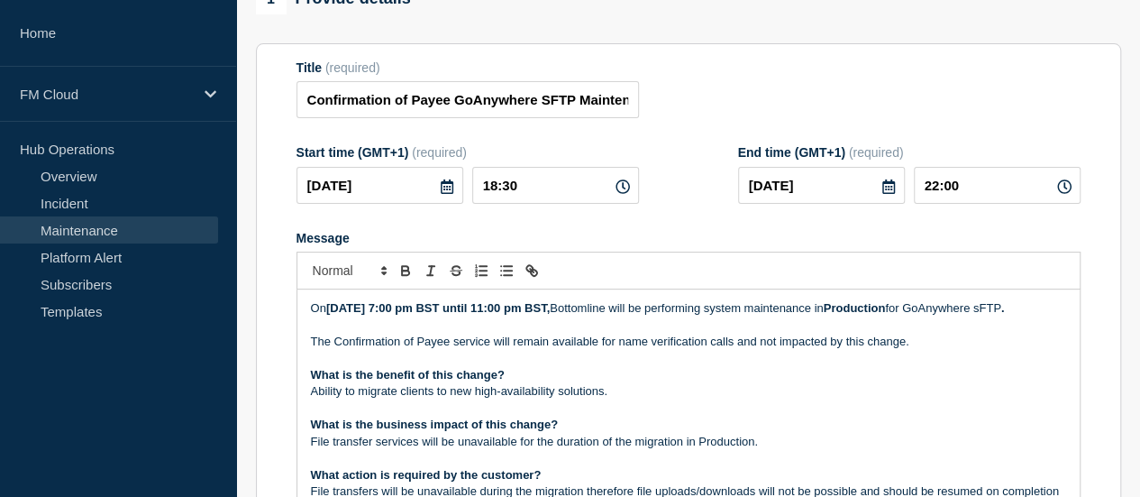
click at [339, 306] on strong "[DATE] 7:00 pm BST until 11:00 pm BST," at bounding box center [438, 308] width 224 height 14
click at [313, 313] on p "On [DATE] 7:00 pm BST until 11:00 pm BST, Bottomline will be performing system …" at bounding box center [688, 308] width 755 height 16
drag, startPoint x: 341, startPoint y: 311, endPoint x: 340, endPoint y: 325, distance: 14.4
click at [341, 311] on strong "[DATE] 7:00 pm BST until 11:00 pm BST," at bounding box center [438, 308] width 224 height 14
click at [363, 315] on strong "[DATE] 7:00 pm BST until 11:00 pm BST," at bounding box center [438, 308] width 224 height 14
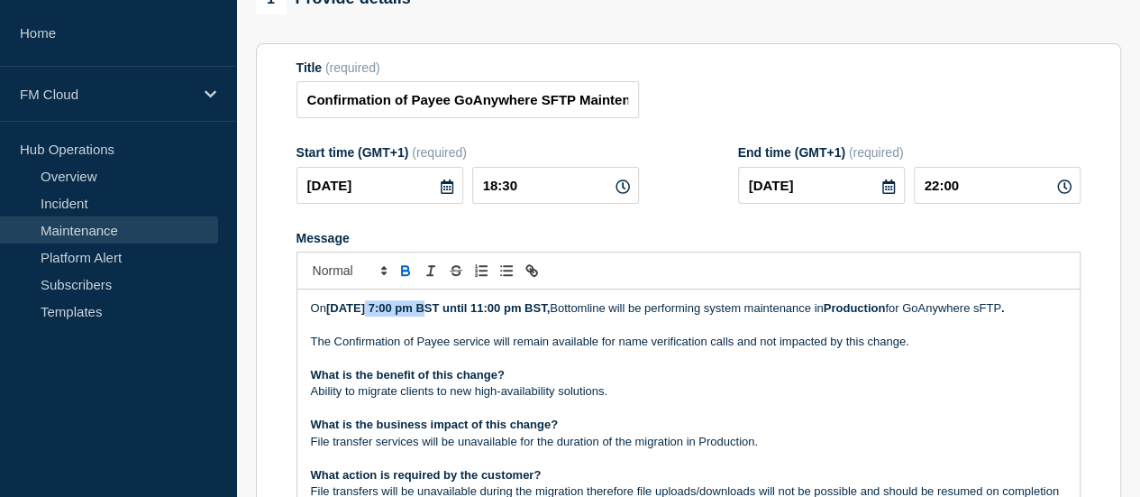
click at [363, 315] on strong "[DATE] 7:00 pm BST until 11:00 pm BST," at bounding box center [438, 308] width 224 height 14
drag, startPoint x: 415, startPoint y: 102, endPoint x: 677, endPoint y: 113, distance: 261.6
click at [677, 113] on div "Title (required) Confirmation of Payee GoAnywhere SFTP Maintenance - PROD - [DA…" at bounding box center [689, 89] width 784 height 59
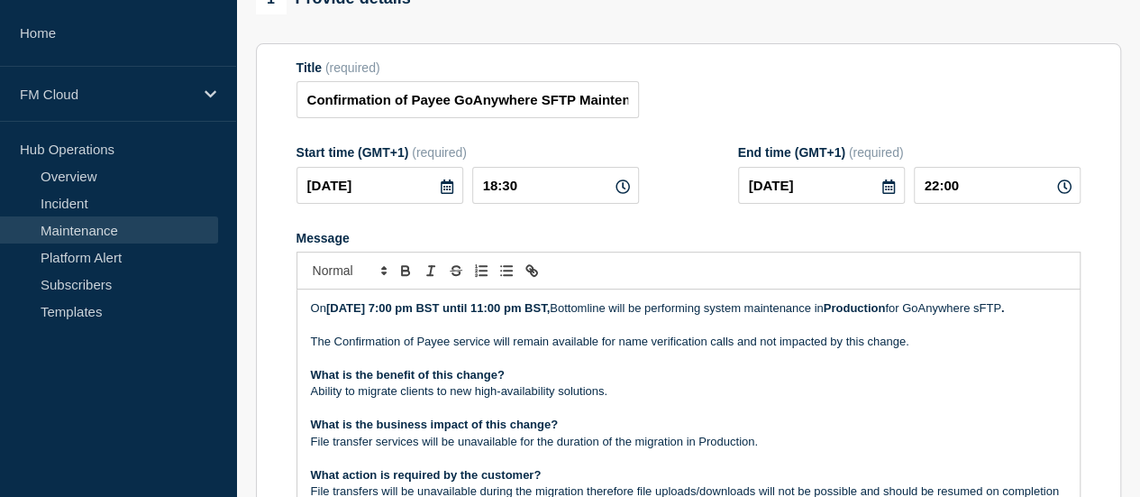
click at [706, 147] on form "Title (required) Confirmation of Payee GoAnywhere SFTP Maintenance - PROD - [DA…" at bounding box center [689, 301] width 784 height 482
drag, startPoint x: 552, startPoint y: 107, endPoint x: 582, endPoint y: 109, distance: 30.7
click at [582, 109] on input "Confirmation of Payee GoAnywhere SFTP Maintenance - PROD - [DATE] - WT-60527" at bounding box center [468, 99] width 342 height 37
click at [503, 109] on input "Confirmation of Payee GoAnywhere SFTP Maintenance - PROD - [DATE] - WT-60527" at bounding box center [468, 99] width 342 height 37
drag, startPoint x: 463, startPoint y: 103, endPoint x: 584, endPoint y: 104, distance: 120.8
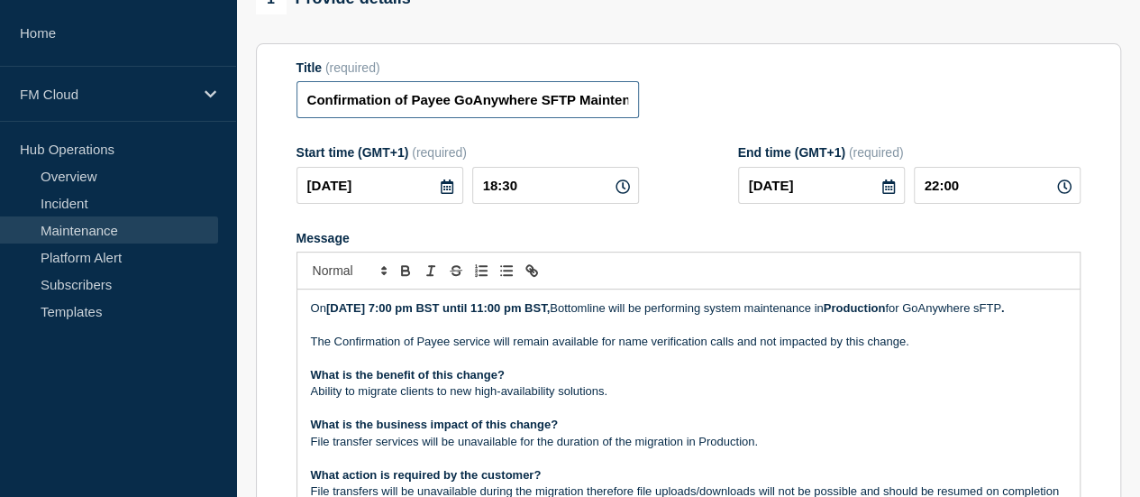
click at [584, 104] on input "Confirmation of Payee GoAnywhere SFTP Maintenance - PROD - [DATE] - WT-60527" at bounding box center [468, 99] width 342 height 37
drag, startPoint x: 430, startPoint y: 107, endPoint x: 771, endPoint y: 123, distance: 342.0
click at [771, 123] on form "Title (required) Confirmation of Payee Network Maintenance - PROD - [DATE] - WT…" at bounding box center [689, 301] width 784 height 482
type input "Confirmation of Payee Network Maintenance - PROD - [DATE] - WT-60527"
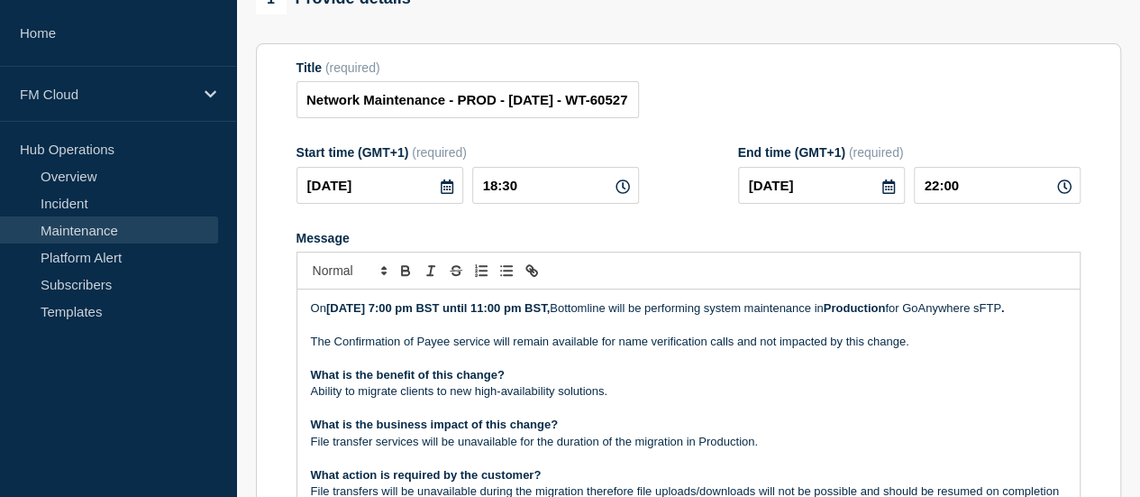
click at [703, 239] on div "Message" at bounding box center [689, 238] width 784 height 14
drag, startPoint x: 786, startPoint y: 311, endPoint x: 824, endPoint y: 309, distance: 37.9
click at [824, 309] on p "On [DATE] 7:00 pm BST until 11:00 pm BST, Bottomline will be performing system …" at bounding box center [688, 308] width 755 height 16
click at [438, 316] on p "On [DATE] 7:00 pm BST until 11:00 pm BST, Bottomline will be performing network…" at bounding box center [688, 308] width 755 height 16
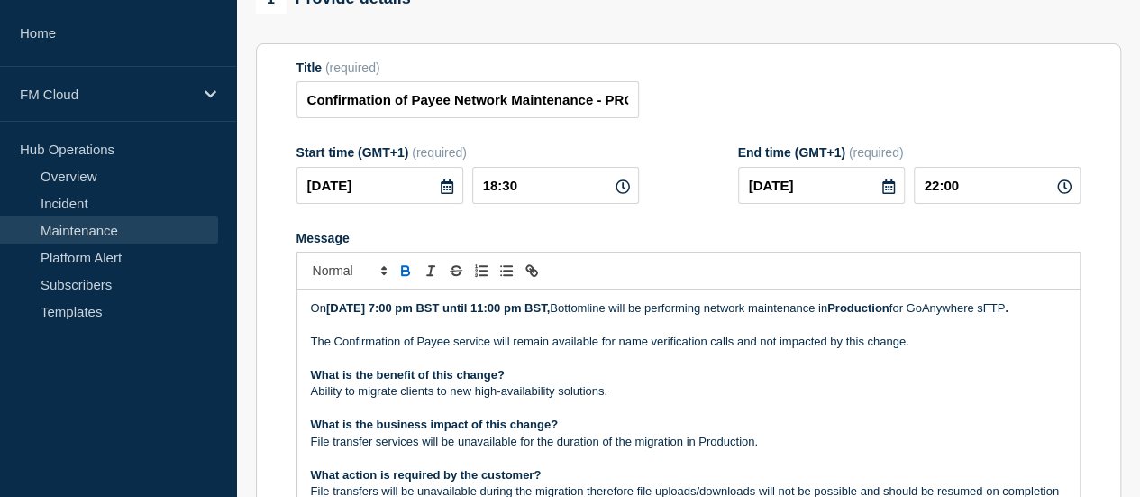
click at [460, 316] on p "On [DATE] 7:00 pm BST until 11:00 pm BST, Bottomline will be performing network…" at bounding box center [688, 308] width 755 height 16
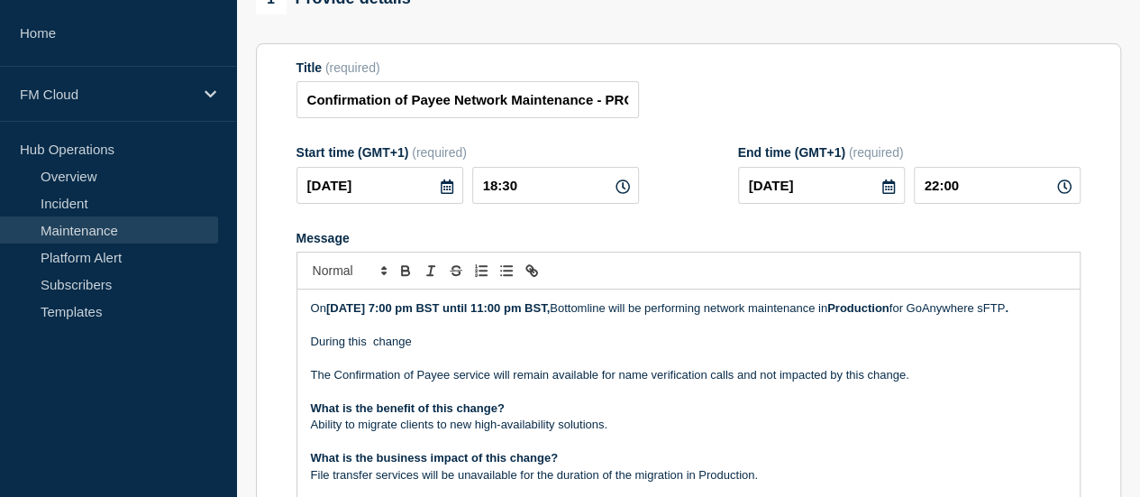
click at [373, 350] on p "During this change" at bounding box center [688, 341] width 755 height 16
click at [440, 350] on p "During this change" at bounding box center [688, 341] width 755 height 16
drag, startPoint x: 407, startPoint y: 323, endPoint x: 312, endPoint y: 347, distance: 98.6
click at [311, 316] on p "On [DATE] 7:00 pm BST until 11:00 pm BST, Bottomline will be performing network…" at bounding box center [688, 308] width 755 height 16
copy p "GoAnywhere sFTP"
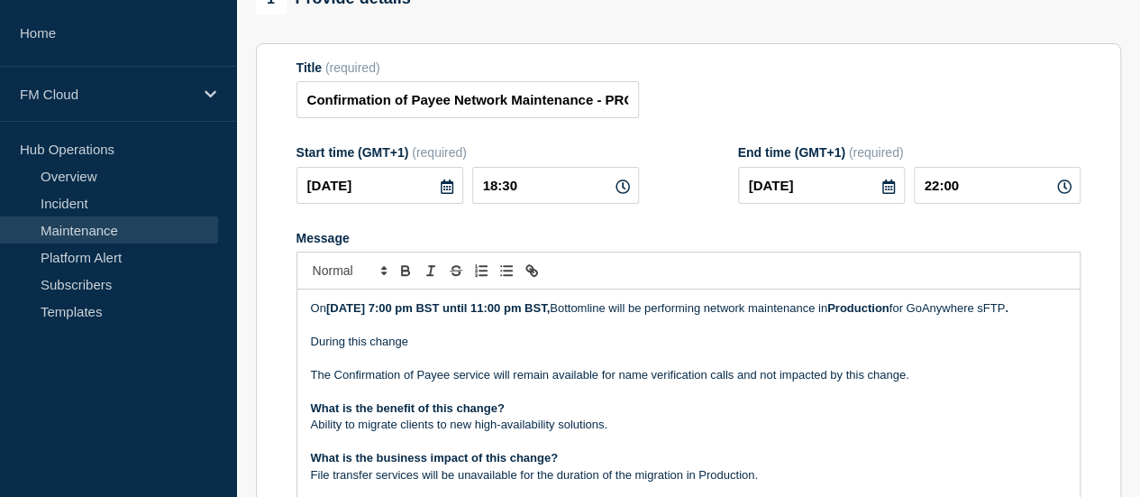
click at [414, 350] on p "During this change" at bounding box center [688, 341] width 755 height 16
click at [691, 350] on p "During this change GoAnywhere sFTP will be unavailable for up to 15 minuates" at bounding box center [688, 341] width 755 height 16
drag, startPoint x: 693, startPoint y: 364, endPoint x: 661, endPoint y: 370, distance: 32.9
click at [642, 367] on p "Message" at bounding box center [688, 359] width 755 height 16
click at [698, 350] on p "During this change GoAnywhere sFTP will be unavailable for up to 15 minuates" at bounding box center [688, 341] width 755 height 16
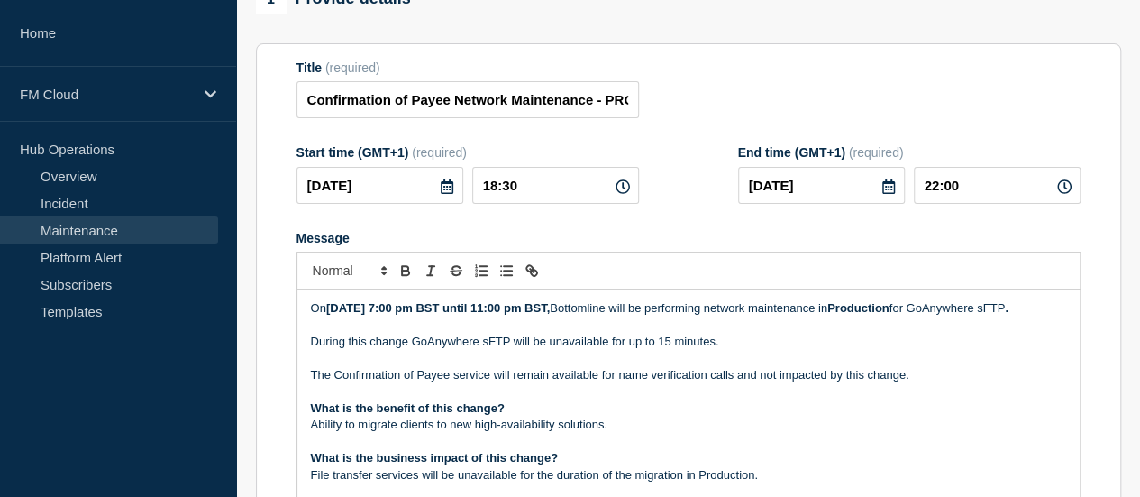
drag, startPoint x: 573, startPoint y: 315, endPoint x: 771, endPoint y: 409, distance: 219.7
click at [771, 409] on div "On [DATE] 7:00 pm BST until 11:00 pm BST, Bottomline will be performing network…" at bounding box center [688, 397] width 782 height 216
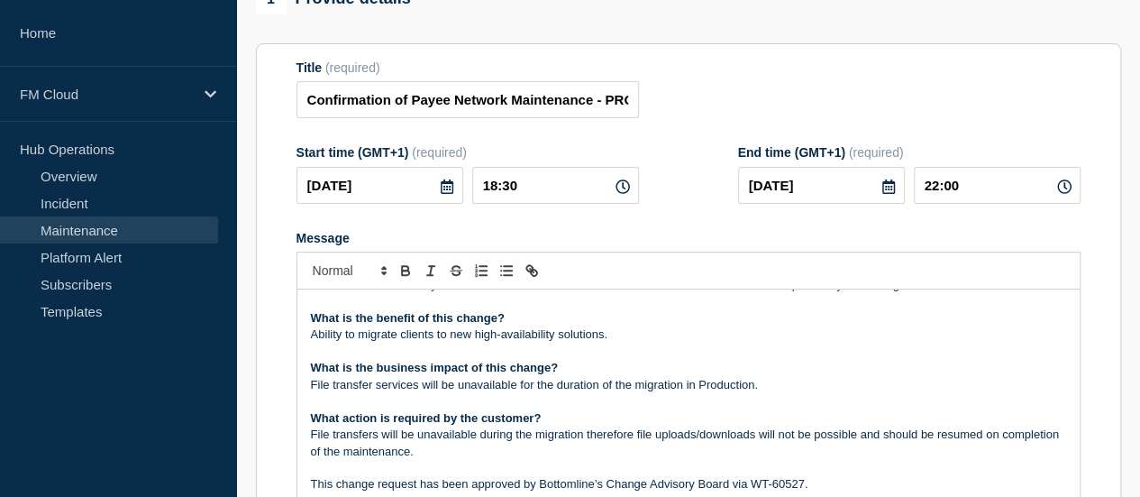
click at [602, 342] on p "Ability to migrate clients to new high-availability solutions." at bounding box center [688, 334] width 755 height 16
click at [467, 393] on p "File transfer services will be unavailable for the duration of the migration in…" at bounding box center [688, 385] width 755 height 16
click at [532, 393] on p "File transfer services will be unavailable for the duration of the migration in…" at bounding box center [688, 385] width 755 height 16
click at [548, 393] on p "File transfer services will be unavailable for the duration of the migration in…" at bounding box center [688, 385] width 755 height 16
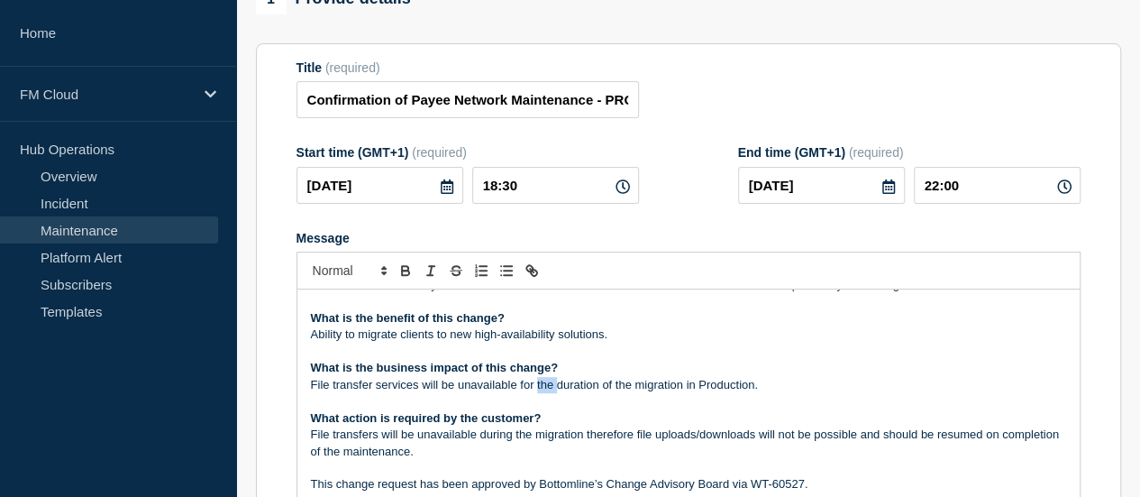
click at [548, 393] on p "File transfer services will be unavailable for the duration of the migration in…" at bounding box center [688, 385] width 755 height 16
click at [577, 393] on p "File transfer services will be unavailable for 15 minuates duration of the migr…" at bounding box center [688, 385] width 755 height 16
drag, startPoint x: 598, startPoint y: 406, endPoint x: 798, endPoint y: 399, distance: 201.1
click at [798, 393] on p "File transfer services will be unavailable for 15 minutes duration of the migra…" at bounding box center [688, 385] width 755 height 16
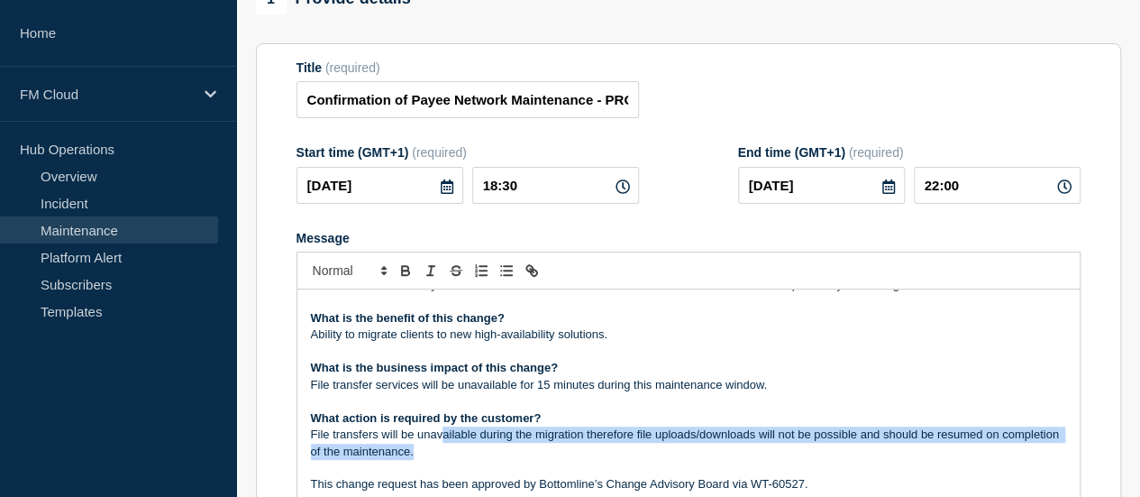
drag, startPoint x: 443, startPoint y: 455, endPoint x: 634, endPoint y: 466, distance: 192.3
click at [634, 460] on p "File transfers will be unavailable during the migration therefore file uploads/…" at bounding box center [688, 442] width 755 height 33
click at [529, 457] on p "File transfers will be unavailable during the migration therefore file uploads/…" at bounding box center [688, 442] width 755 height 33
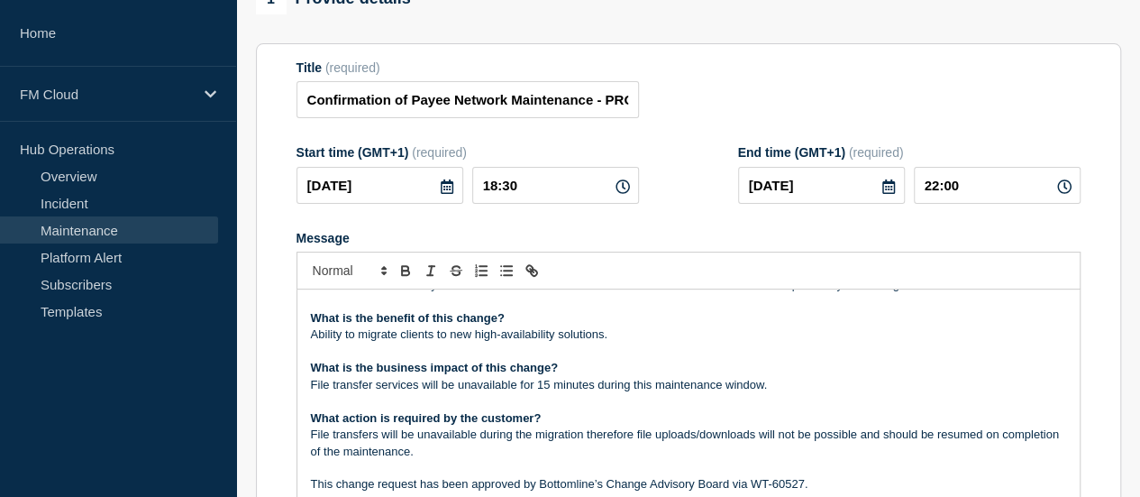
click at [548, 456] on p "File transfers will be unavailable during the migration therefore file uploads/…" at bounding box center [688, 442] width 755 height 33
click at [674, 393] on p "File transfer services will be unavailable for 15 minutes during this maintenan…" at bounding box center [688, 385] width 755 height 16
copy p "maintenance"
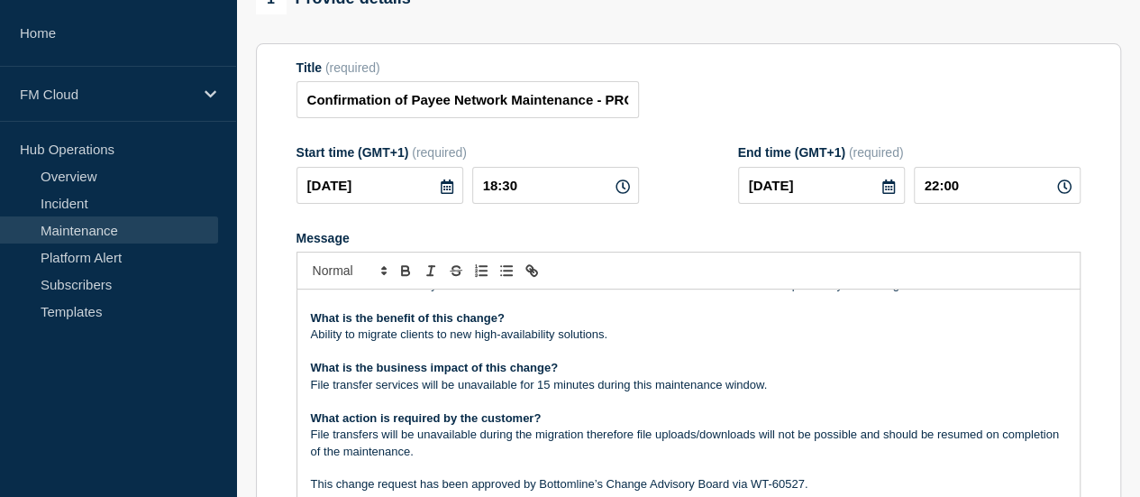
click at [595, 452] on p "File transfers will be unavailable during the migration therefore file uploads/…" at bounding box center [688, 442] width 755 height 33
click at [556, 453] on p "File transfers will be unavailable during the migration therefore file uploads/…" at bounding box center [688, 442] width 755 height 33
click at [388, 452] on p "File transfers will be unavailable during the maintenance therefore file upload…" at bounding box center [688, 442] width 755 height 33
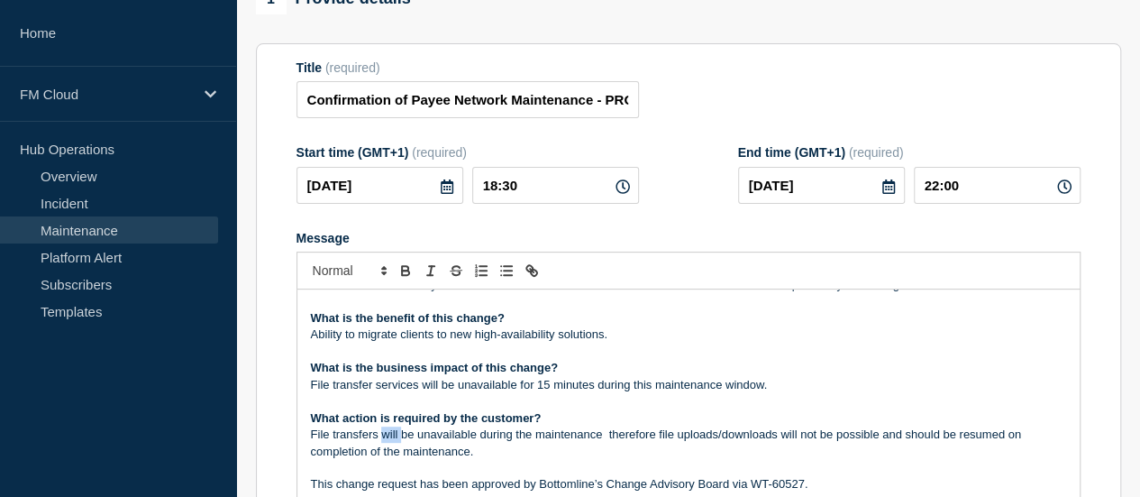
click at [386, 452] on p "File transfers will be unavailable during the maintenance therefore file upload…" at bounding box center [688, 442] width 755 height 33
click at [610, 447] on p "File transfers may be unavailable during the maintenance therefore file uploads…" at bounding box center [688, 442] width 755 height 33
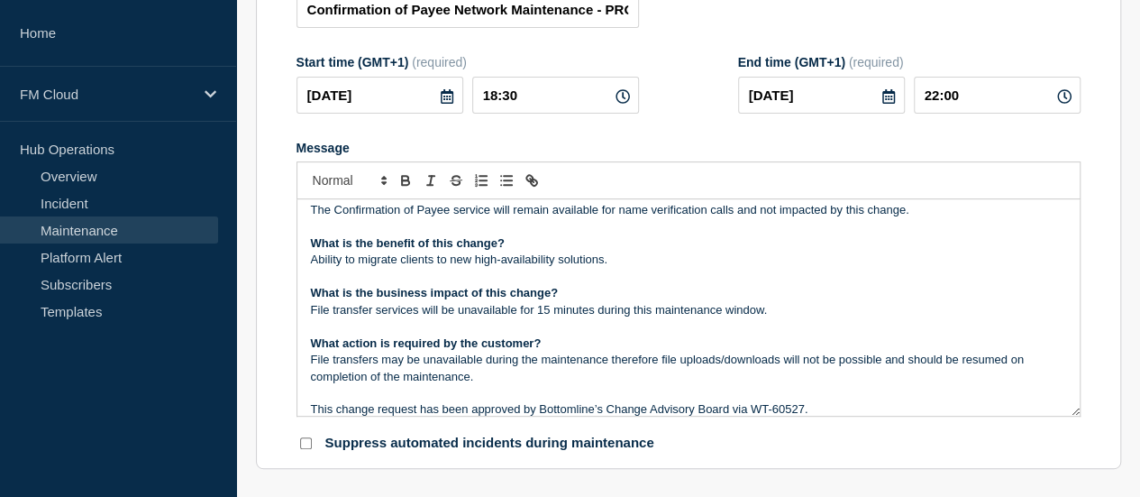
scroll to position [7, 0]
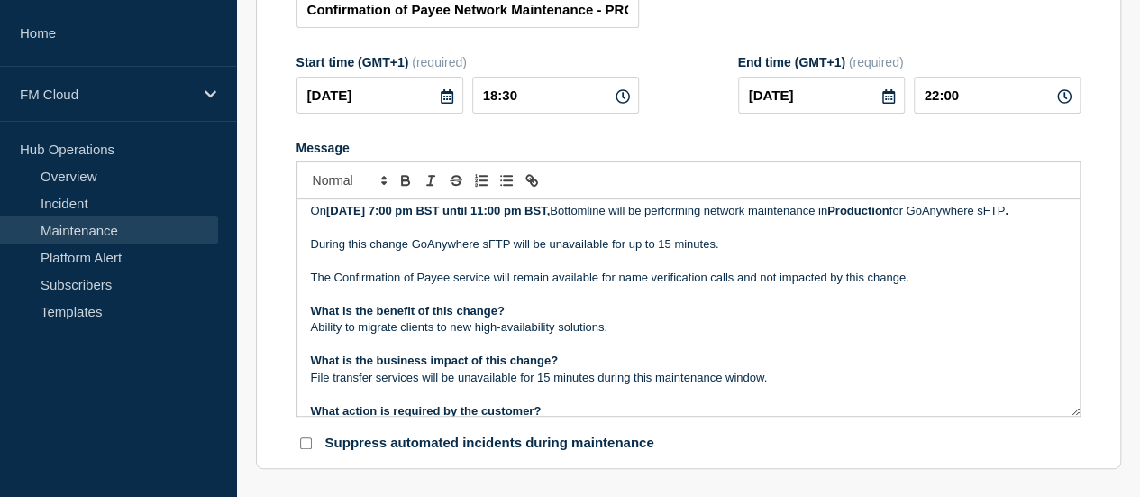
click at [477, 286] on p "The Confirmation of Payee service will remain available for name verification c…" at bounding box center [688, 277] width 755 height 16
click at [437, 269] on p "Message" at bounding box center [688, 261] width 755 height 16
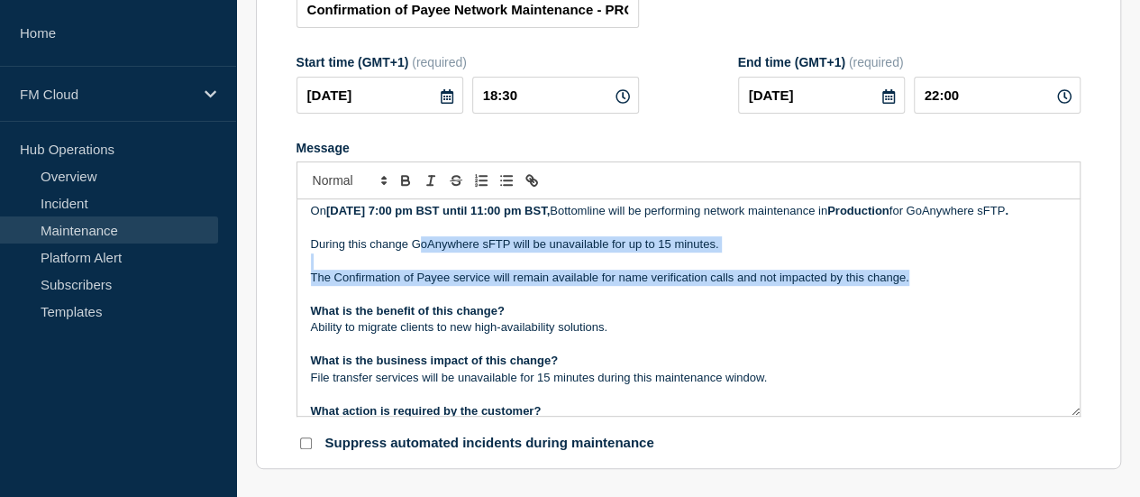
drag, startPoint x: 415, startPoint y: 266, endPoint x: 919, endPoint y: 303, distance: 505.1
click at [919, 303] on div "On [DATE] 7:00 pm BST until 11:00 pm BST, Bottomline will be performing network…" at bounding box center [688, 307] width 782 height 216
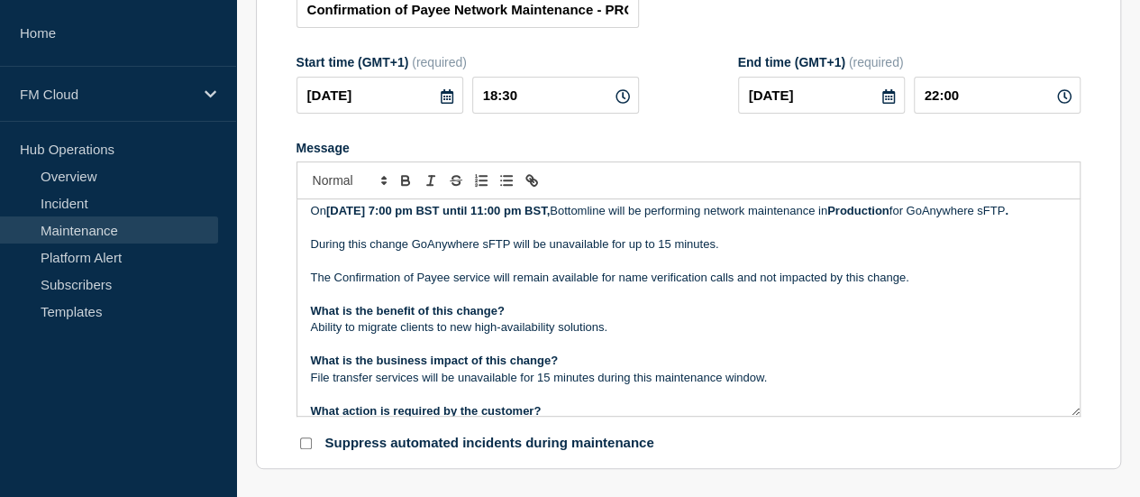
click at [498, 335] on p "Ability to migrate clients to new high-availability solutions." at bounding box center [688, 327] width 755 height 16
click at [562, 319] on p "What is the benefit of this change?" at bounding box center [688, 311] width 755 height 16
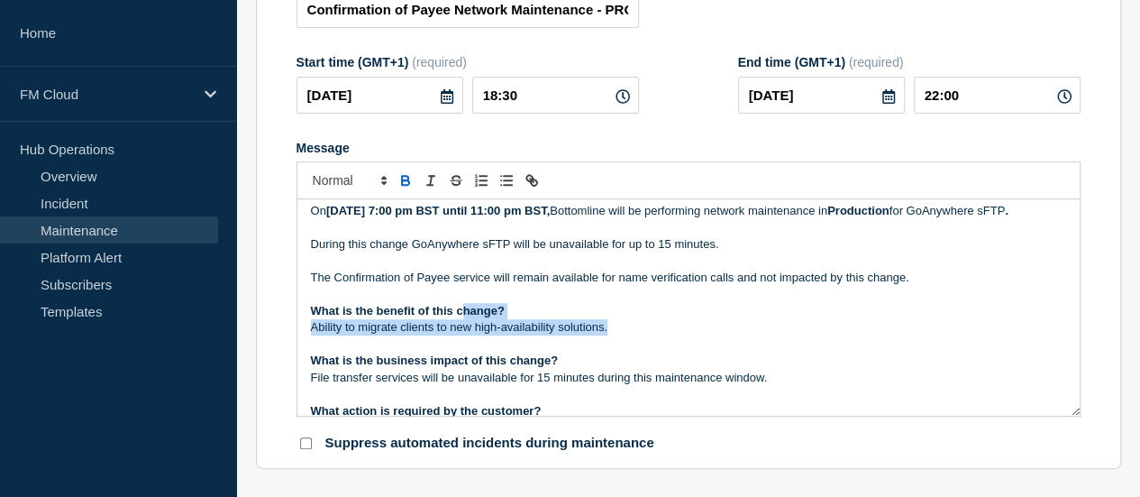
drag, startPoint x: 461, startPoint y: 332, endPoint x: 615, endPoint y: 349, distance: 154.2
click at [615, 349] on div "On [DATE] 7:00 pm BST until 11:00 pm BST, Bottomline will be performing network…" at bounding box center [688, 307] width 782 height 216
click at [615, 335] on p "Ability to migrate clients to new high-availability solutions." at bounding box center [688, 327] width 755 height 16
drag, startPoint x: 615, startPoint y: 349, endPoint x: 78, endPoint y: 327, distance: 537.6
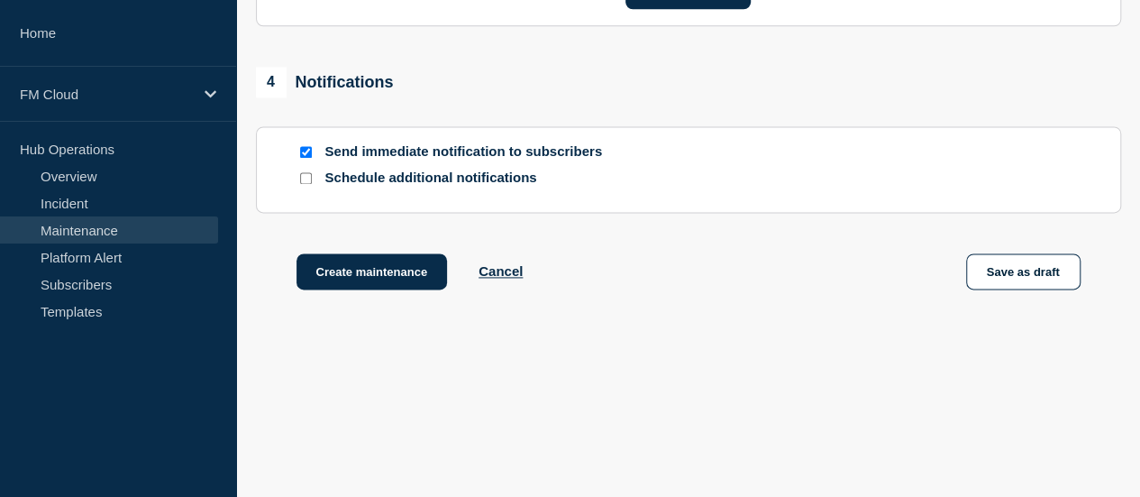
scroll to position [1168, 0]
click at [972, 260] on button "Save as draft" at bounding box center [1023, 271] width 114 height 36
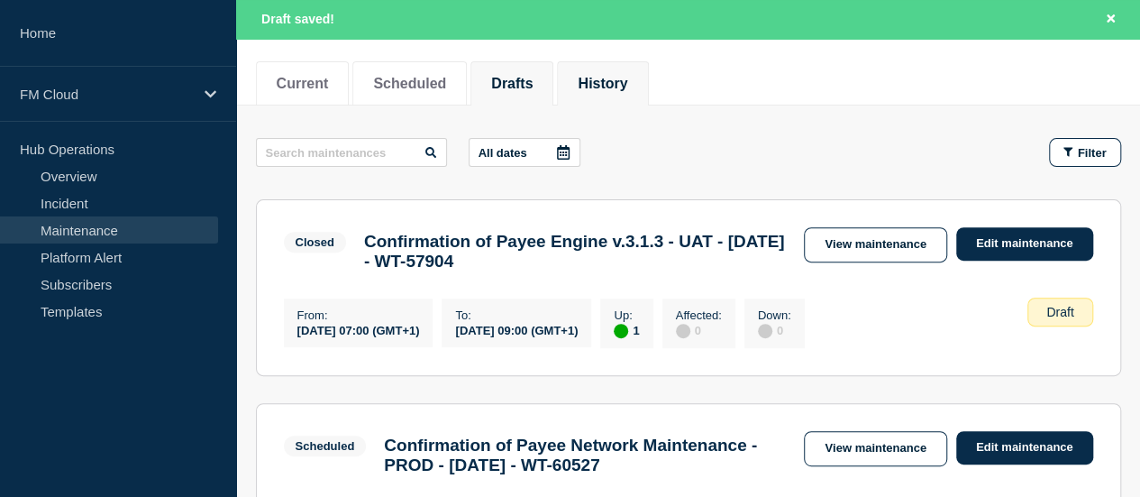
scroll to position [270, 0]
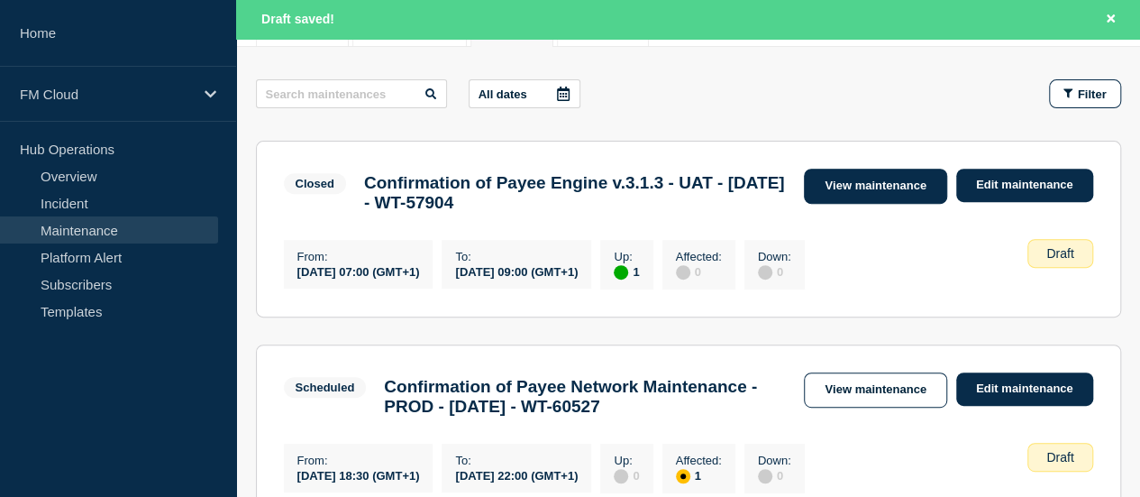
click at [827, 193] on link "View maintenance" at bounding box center [875, 186] width 142 height 35
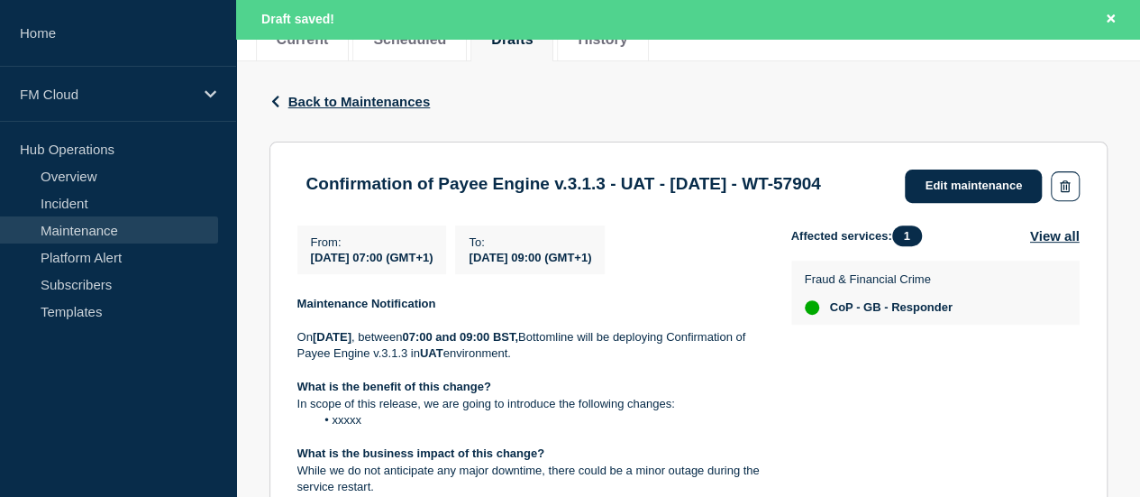
scroll to position [270, 0]
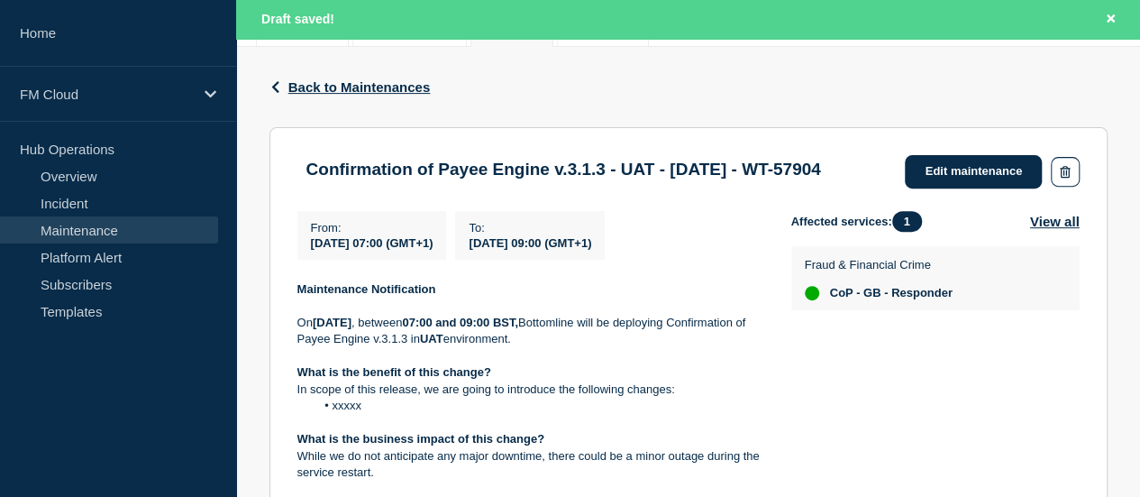
click at [348, 296] on strong "Maintenance Notification" at bounding box center [366, 289] width 139 height 14
copy strong "Maintenance Notification"
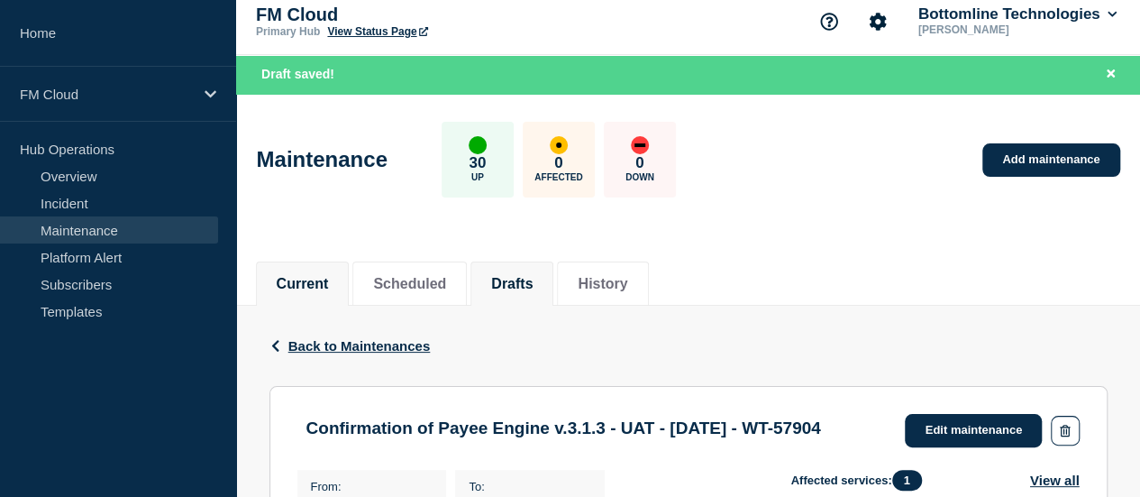
scroll to position [0, 0]
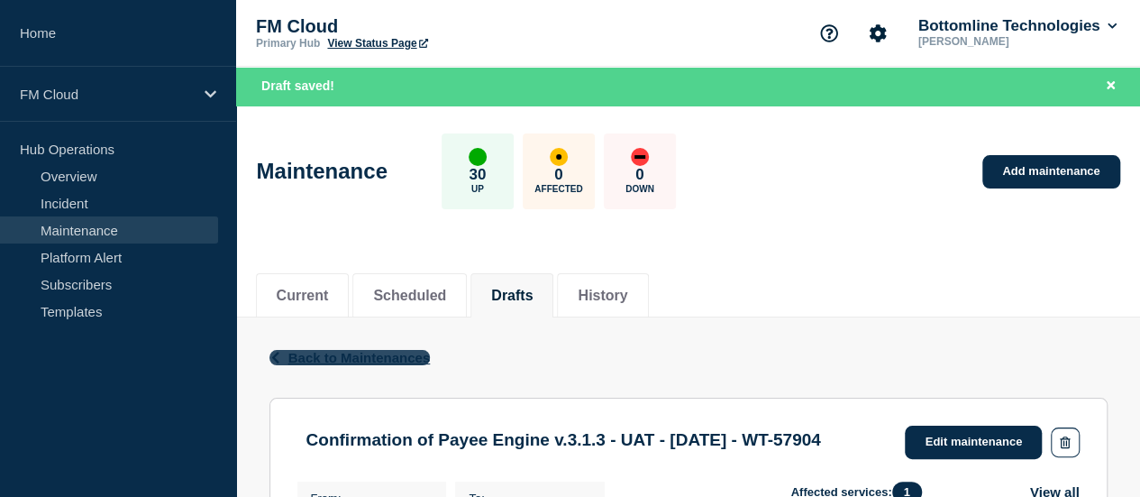
click at [306, 361] on span "Back to Maintenances" at bounding box center [359, 357] width 142 height 15
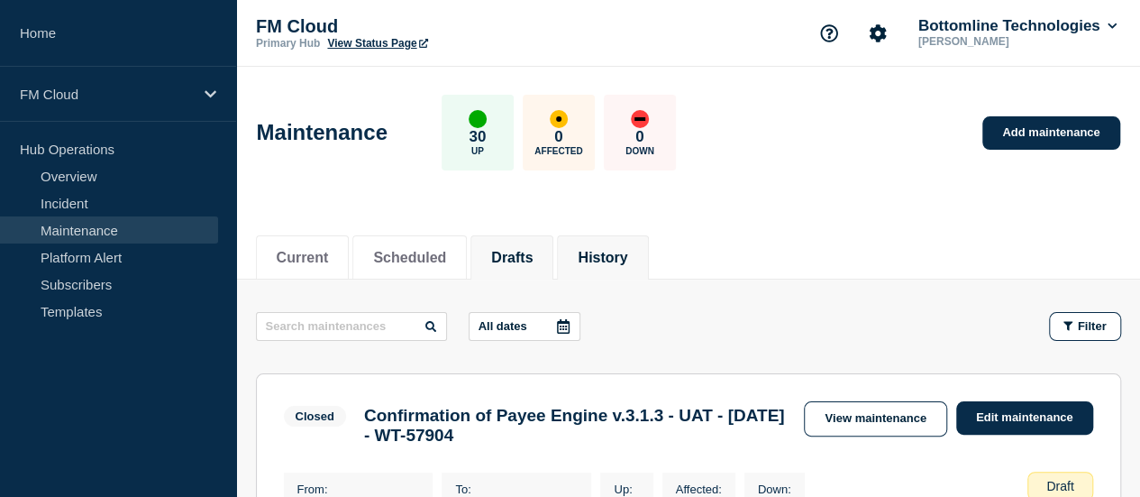
click at [625, 257] on button "History" at bounding box center [603, 258] width 50 height 16
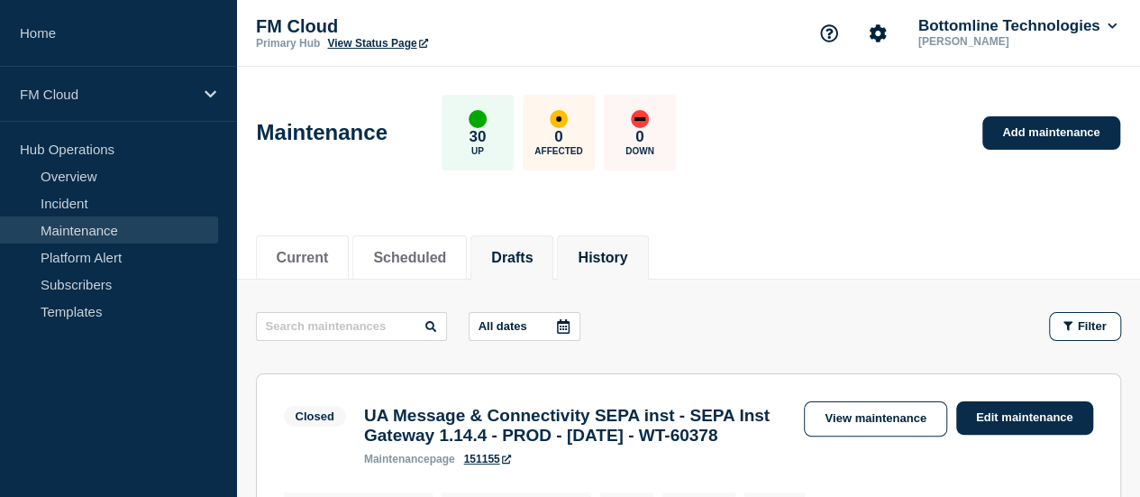
click at [521, 260] on button "Drafts" at bounding box center [511, 258] width 41 height 16
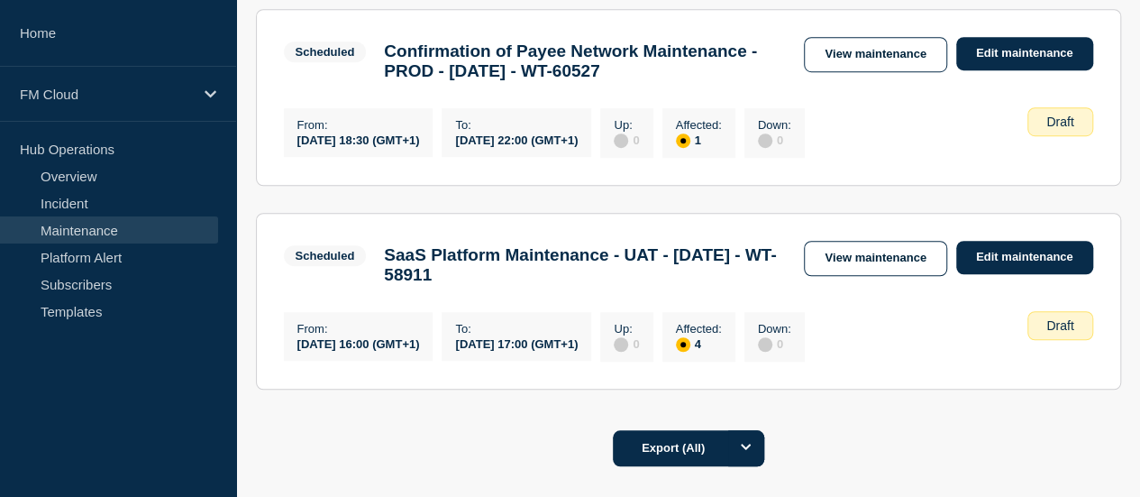
scroll to position [541, 0]
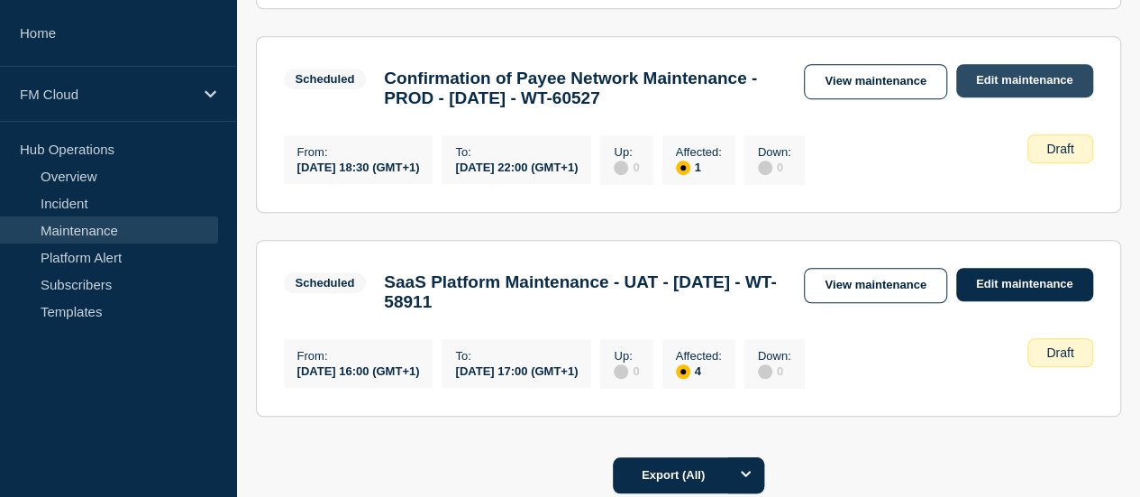
click at [980, 94] on link "Edit maintenance" at bounding box center [1024, 80] width 137 height 33
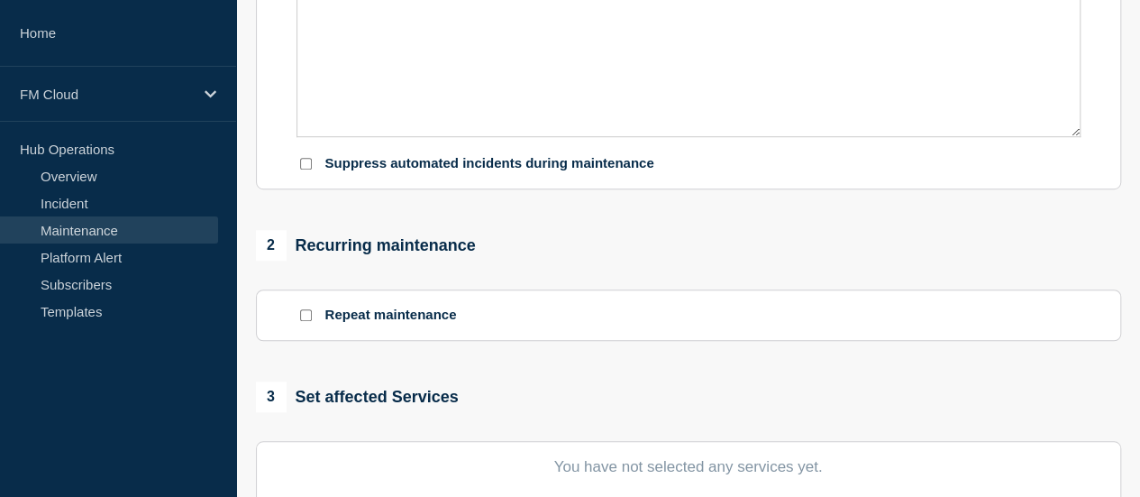
type input "Confirmation of Payee Network Maintenance - PROD - [DATE] - WT-60527"
type input "[DATE]"
type input "18:30"
type input "[DATE]"
type input "22:00"
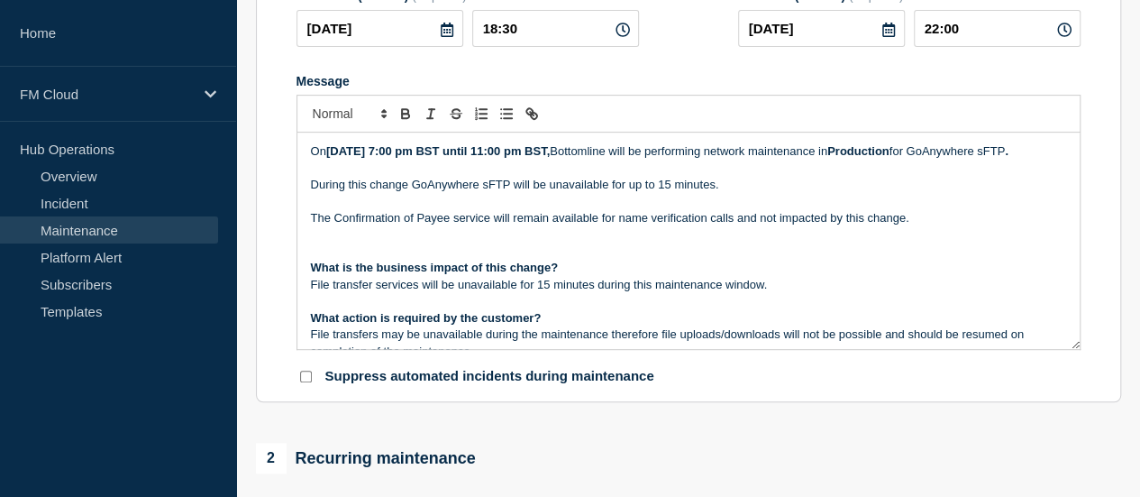
scroll to position [270, 0]
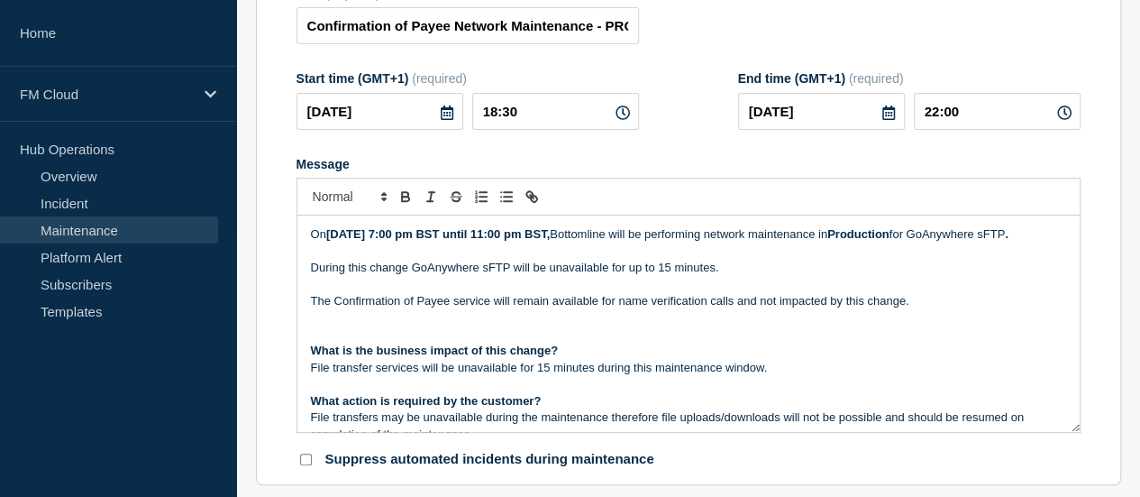
click at [308, 246] on div "On [DATE] 7:00 pm BST until 11:00 pm BST, Bottomline will be performing network…" at bounding box center [688, 323] width 782 height 216
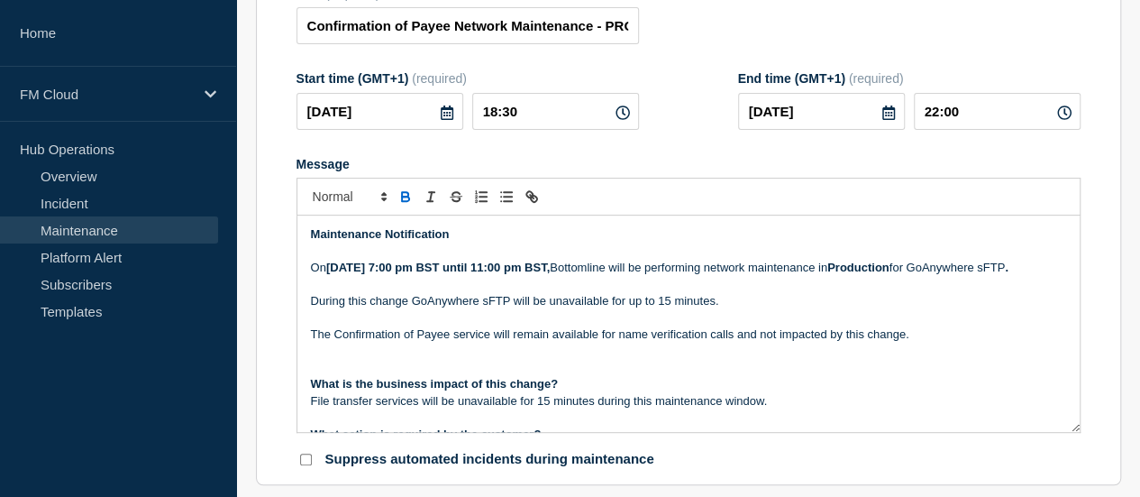
click at [452, 274] on strong "[DATE] 7:00 pm BST until 11:00 pm BST," at bounding box center [438, 267] width 224 height 14
drag, startPoint x: 467, startPoint y: 273, endPoint x: 446, endPoint y: 273, distance: 20.7
click at [446, 273] on strong "[DATE] 7:00 pm BST until 11:00 pm BST," at bounding box center [438, 267] width 224 height 14
click at [470, 274] on strong "[DATE] 7:00 pm BST until 11:00 pm BST," at bounding box center [438, 267] width 224 height 14
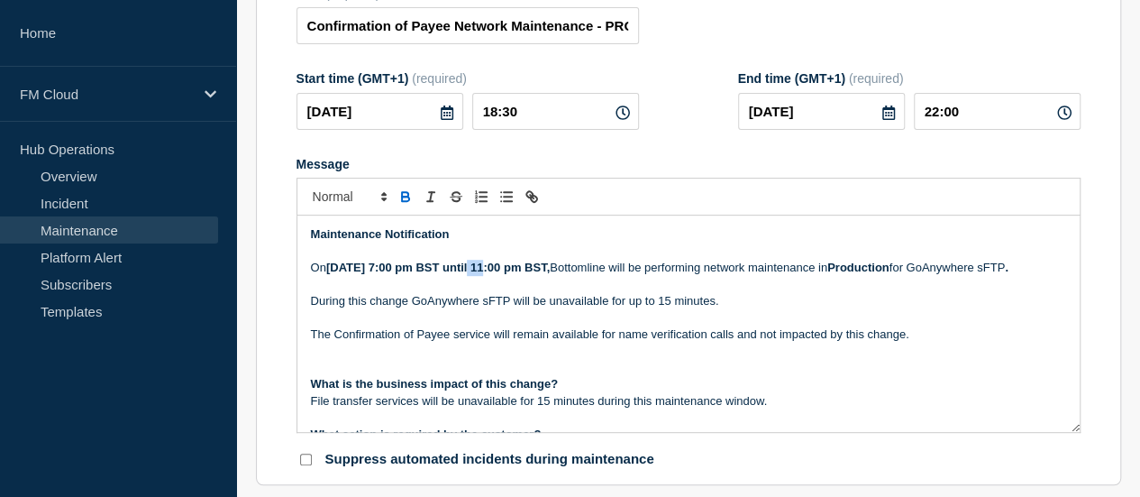
drag, startPoint x: 470, startPoint y: 275, endPoint x: 458, endPoint y: 275, distance: 12.6
click at [458, 274] on strong "[DATE] 7:00 pm BST until 11:00 pm BST," at bounding box center [438, 267] width 224 height 14
click at [467, 274] on strong "[DATE] 7:00 pm BST until 11:00 pm BST," at bounding box center [438, 267] width 224 height 14
drag, startPoint x: 470, startPoint y: 278, endPoint x: 446, endPoint y: 278, distance: 23.4
click at [446, 274] on strong "[DATE] 7:00 pm BST until 11:00 pm BST," at bounding box center [438, 267] width 224 height 14
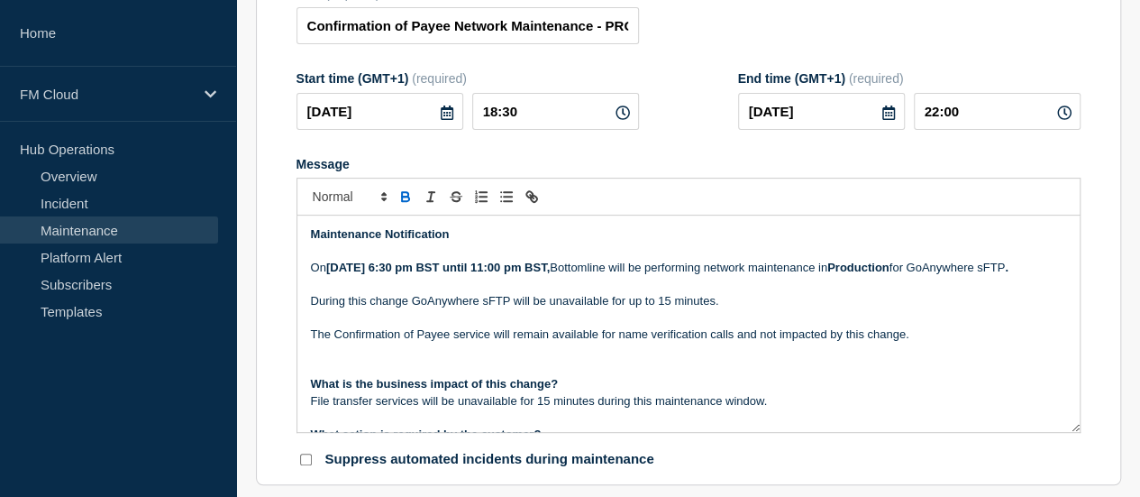
click at [550, 274] on strong "[DATE] 6:30 pm BST until 11:00 pm BST," at bounding box center [438, 267] width 224 height 14
drag, startPoint x: 561, startPoint y: 278, endPoint x: 552, endPoint y: 278, distance: 9.9
click at [550, 274] on strong "[DATE] 6:30 pm BST until 11:00 pm BST," at bounding box center [438, 267] width 224 height 14
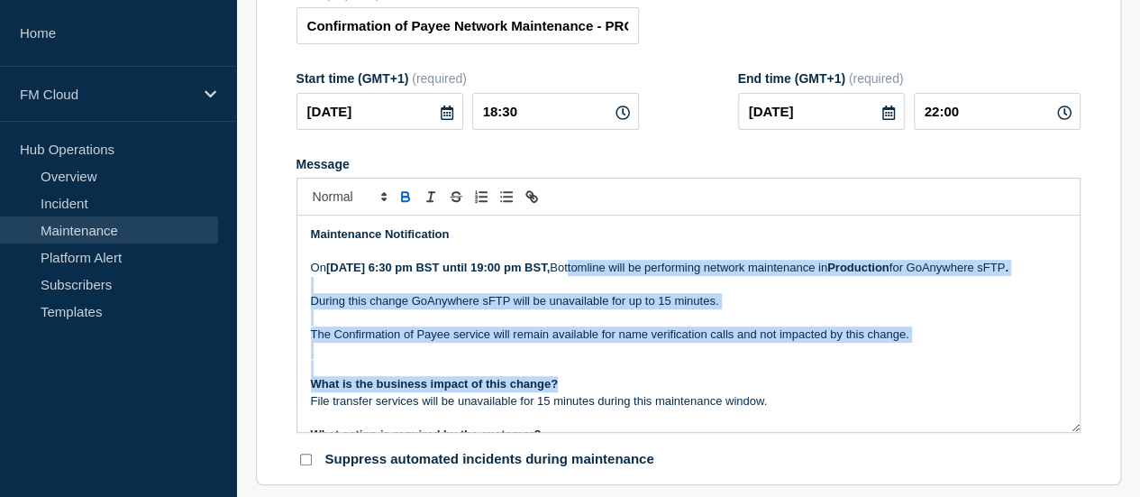
drag, startPoint x: 648, startPoint y: 276, endPoint x: 916, endPoint y: 408, distance: 298.7
click at [916, 408] on div "Maintenance Notification On [DATE] 6:30 pm BST until 19:00 pm BST, Bottomline w…" at bounding box center [688, 323] width 782 height 216
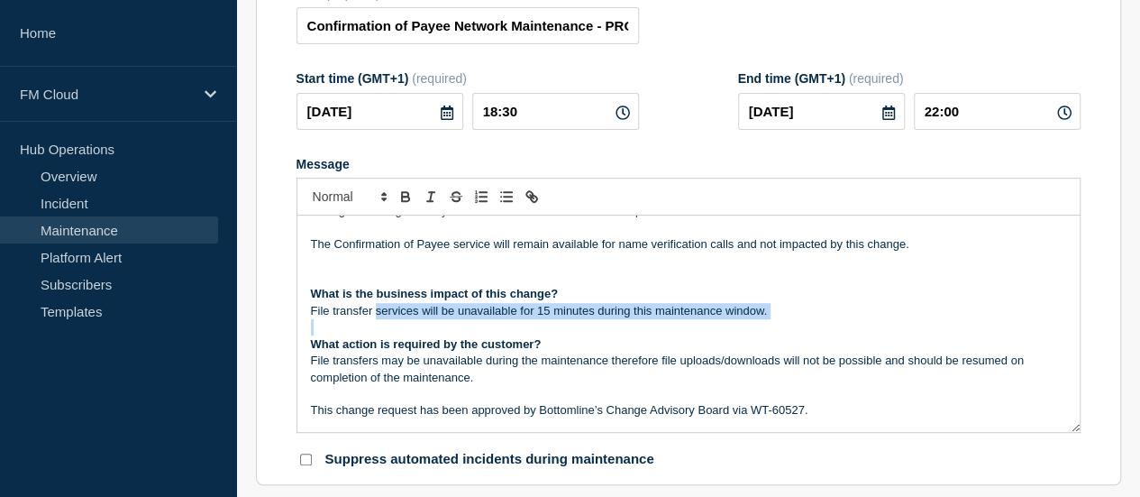
drag, startPoint x: 384, startPoint y: 334, endPoint x: 327, endPoint y: 381, distance: 73.6
click at [827, 360] on div "Maintenance Notification On [DATE] 6:30 pm BST until 19:00 pm BST, Bottomline w…" at bounding box center [688, 323] width 782 height 216
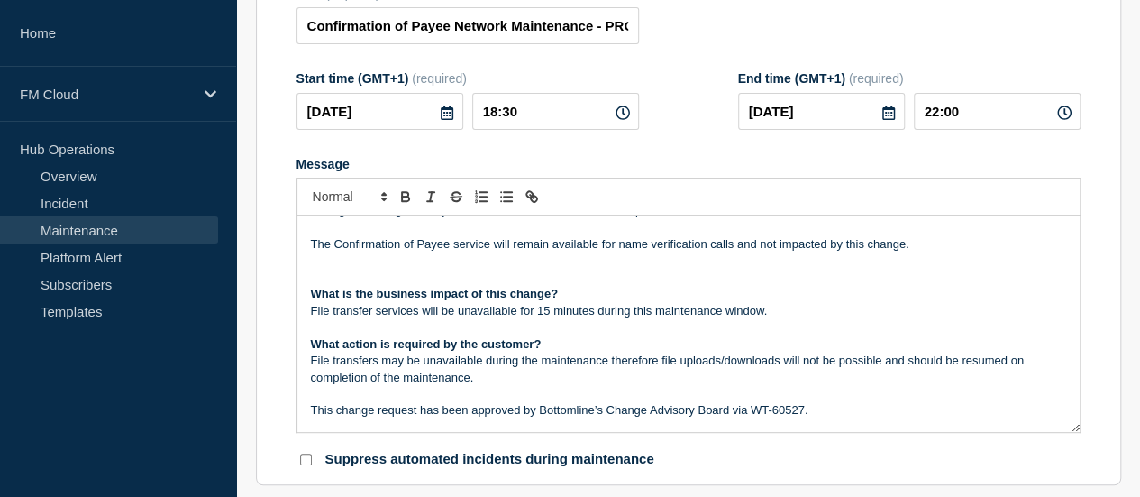
click at [319, 286] on p "Message" at bounding box center [688, 277] width 755 height 16
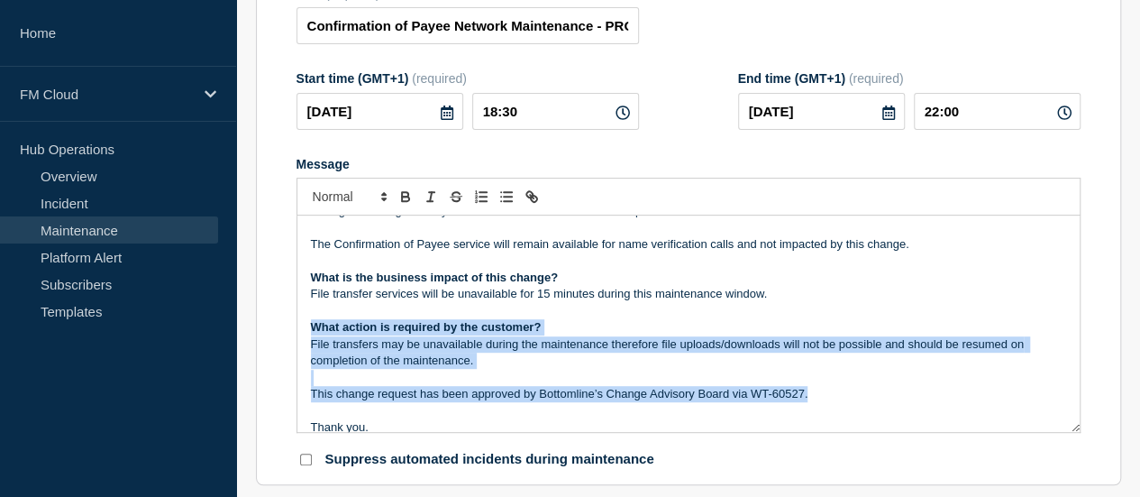
drag, startPoint x: 306, startPoint y: 351, endPoint x: 828, endPoint y: 423, distance: 527.7
click at [828, 423] on div "Maintenance Notification On [DATE] 6:30 pm BST until 19:00 pm BST, Bottomline w…" at bounding box center [688, 323] width 782 height 216
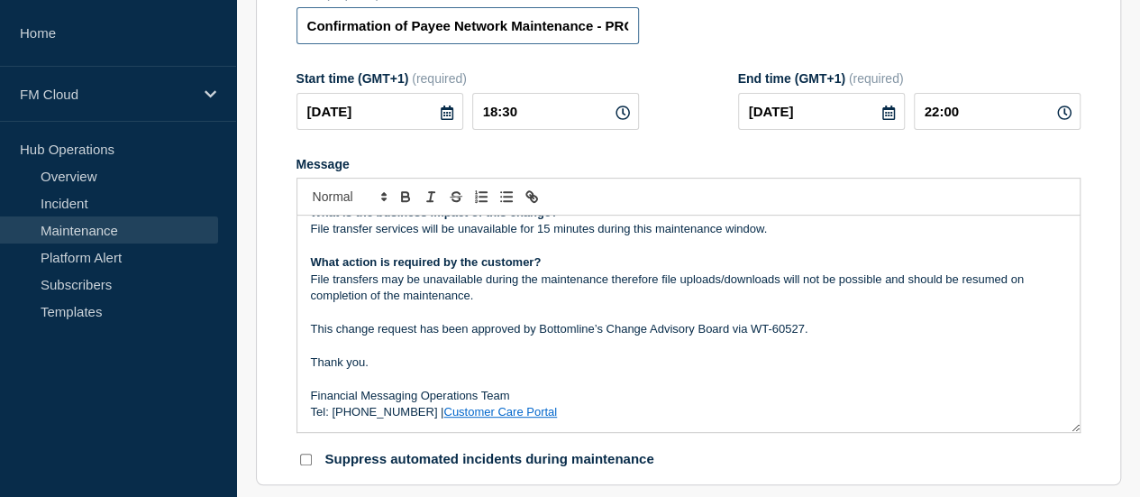
scroll to position [0, 202]
drag, startPoint x: 330, startPoint y: 30, endPoint x: 911, endPoint y: 60, distance: 582.1
click at [911, 60] on form "Title (required) Confirmation of Payee Network Maintenance - PROD - [DATE] - WT…" at bounding box center [689, 227] width 784 height 482
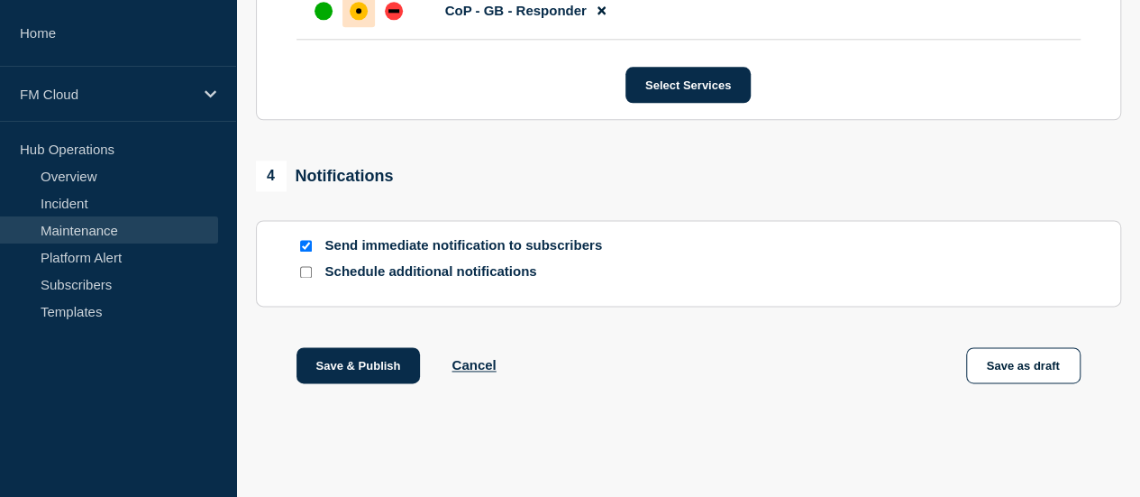
scroll to position [1109, 0]
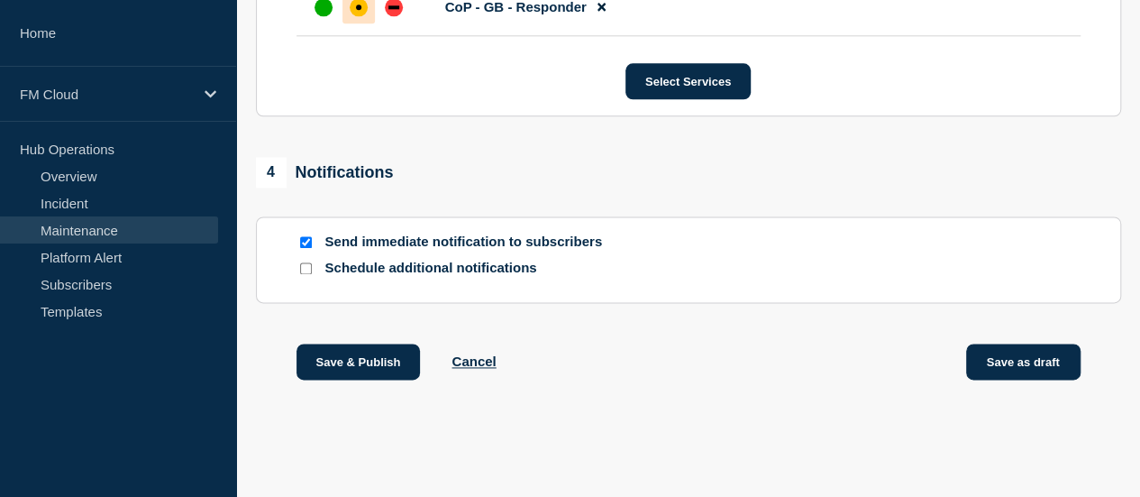
click at [1022, 370] on button "Save as draft" at bounding box center [1023, 361] width 114 height 36
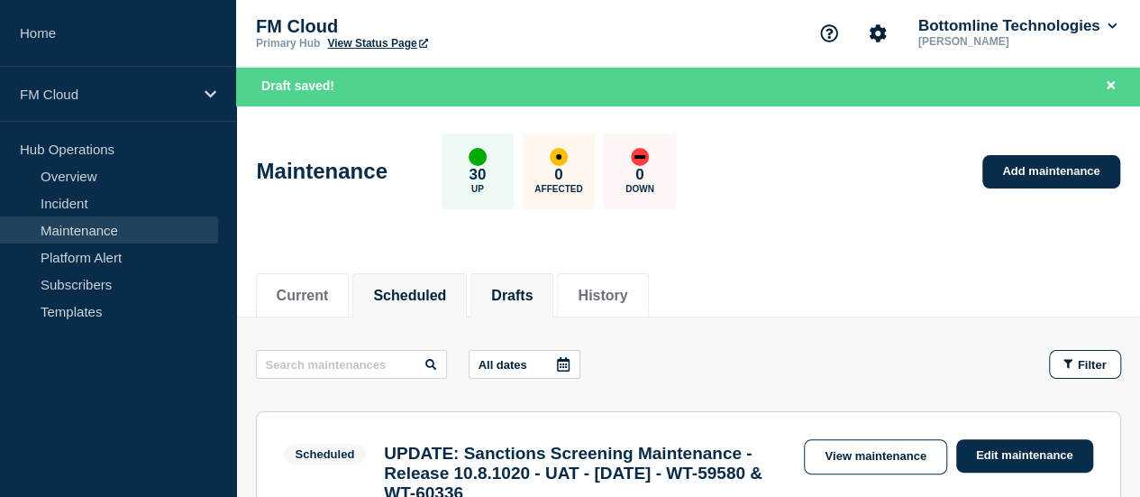
click at [533, 299] on button "Drafts" at bounding box center [511, 295] width 41 height 16
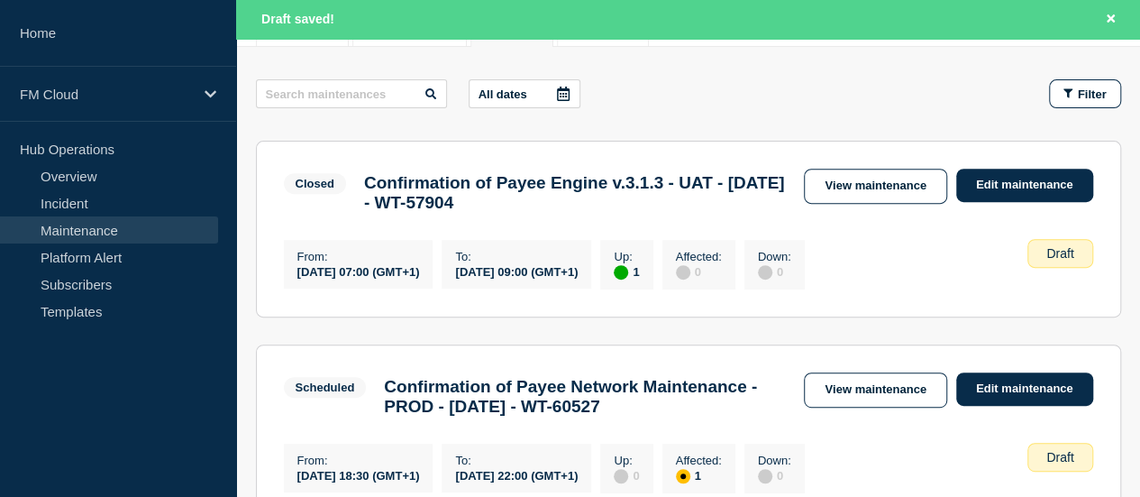
scroll to position [360, 0]
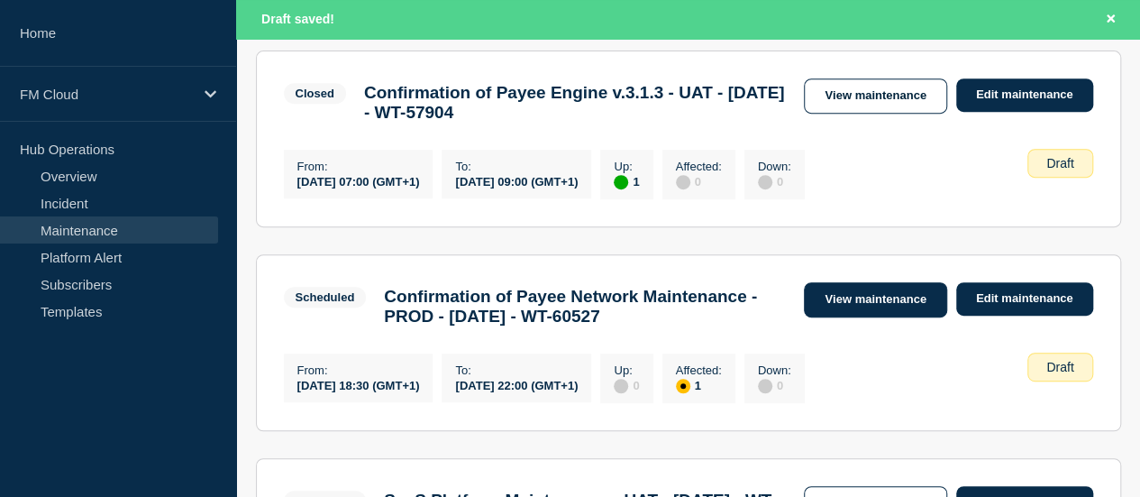
click at [833, 314] on link "View maintenance" at bounding box center [875, 299] width 142 height 35
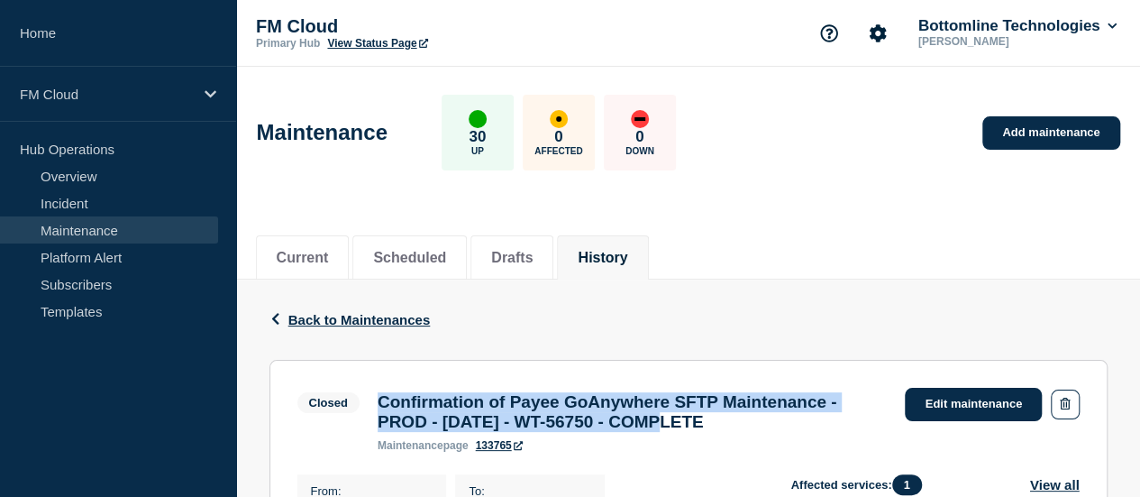
drag, startPoint x: 373, startPoint y: 397, endPoint x: 824, endPoint y: 433, distance: 452.1
click at [824, 433] on div "Confirmation of Payee GoAnywhere SFTP Maintenance - PROD - 13/SEPT/2025 - WT-56…" at bounding box center [633, 421] width 528 height 59
copy h3 "Confirmation of Payee GoAnywhere SFTP Maintenance - PROD - [DATE] - WT-56750"
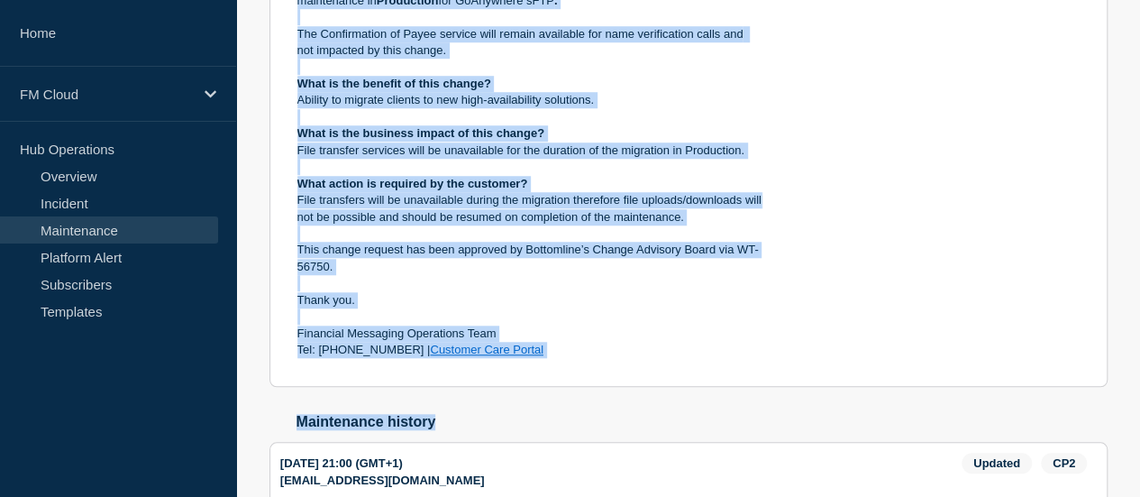
scroll to position [721, 0]
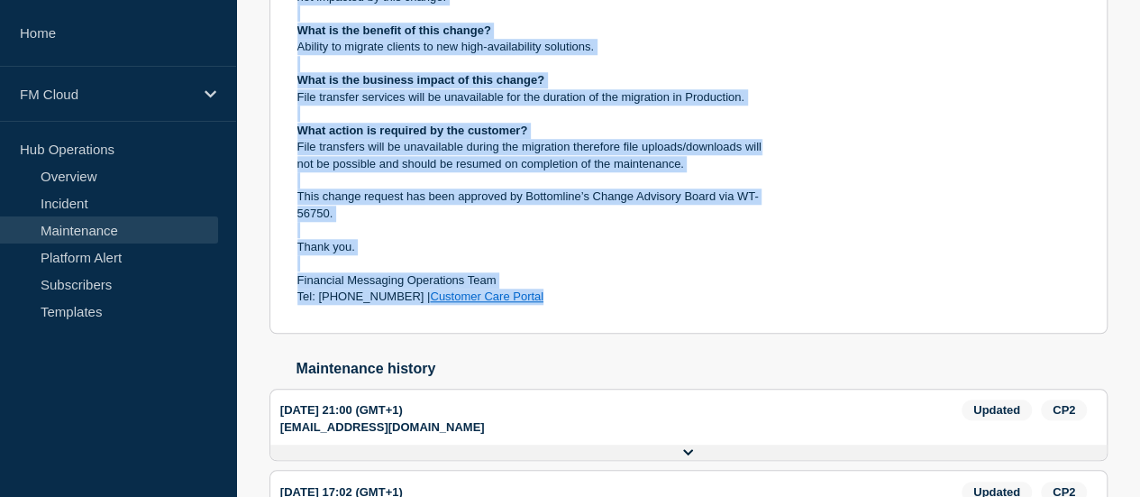
drag, startPoint x: 300, startPoint y: 326, endPoint x: 582, endPoint y: 361, distance: 284.3
copy div "On [DATE] 7:00 pm BST until 11:00 pm BST, Bottomline will be performing system …"
